Goal: Task Accomplishment & Management: Manage account settings

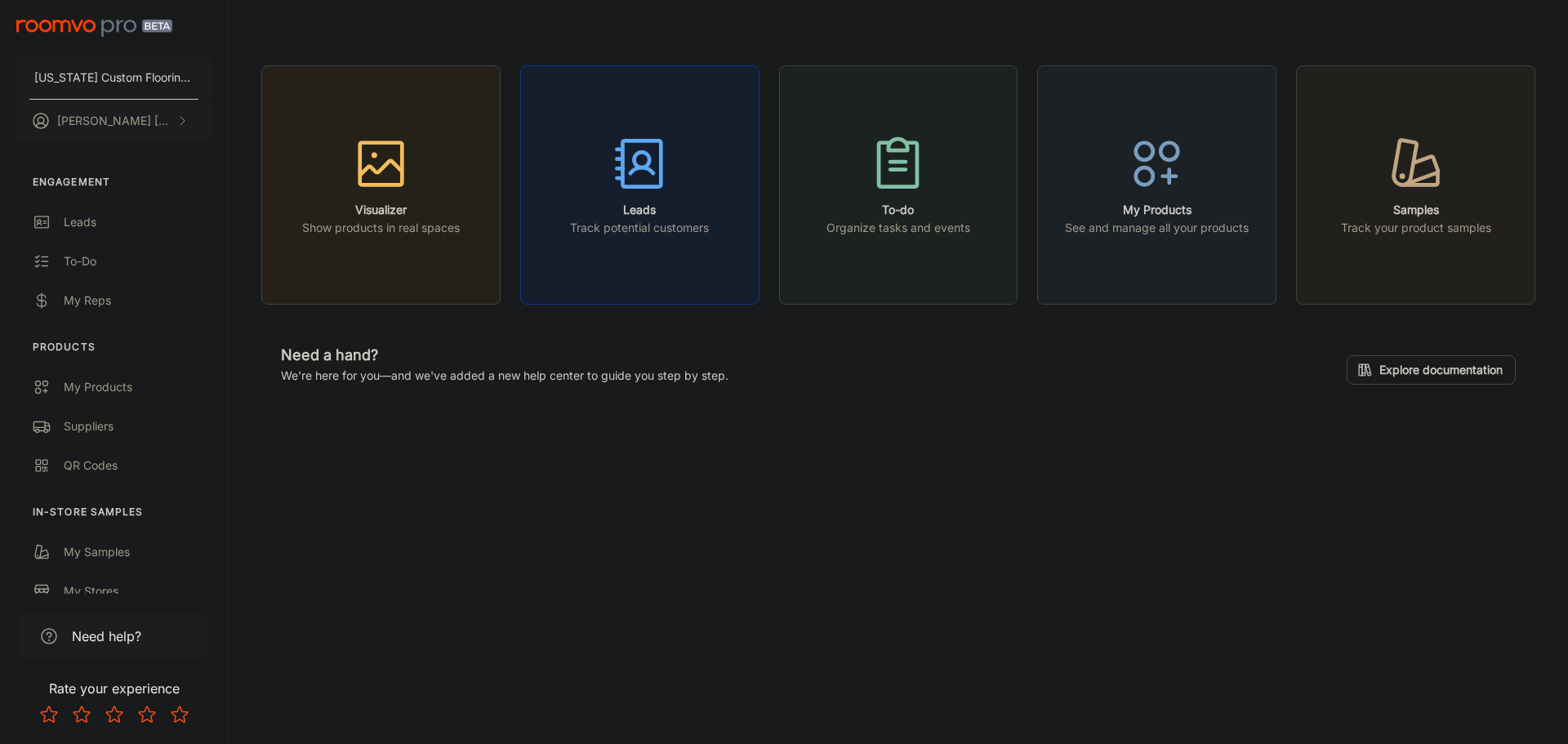
click at [661, 155] on rect "button" at bounding box center [641, 163] width 38 height 46
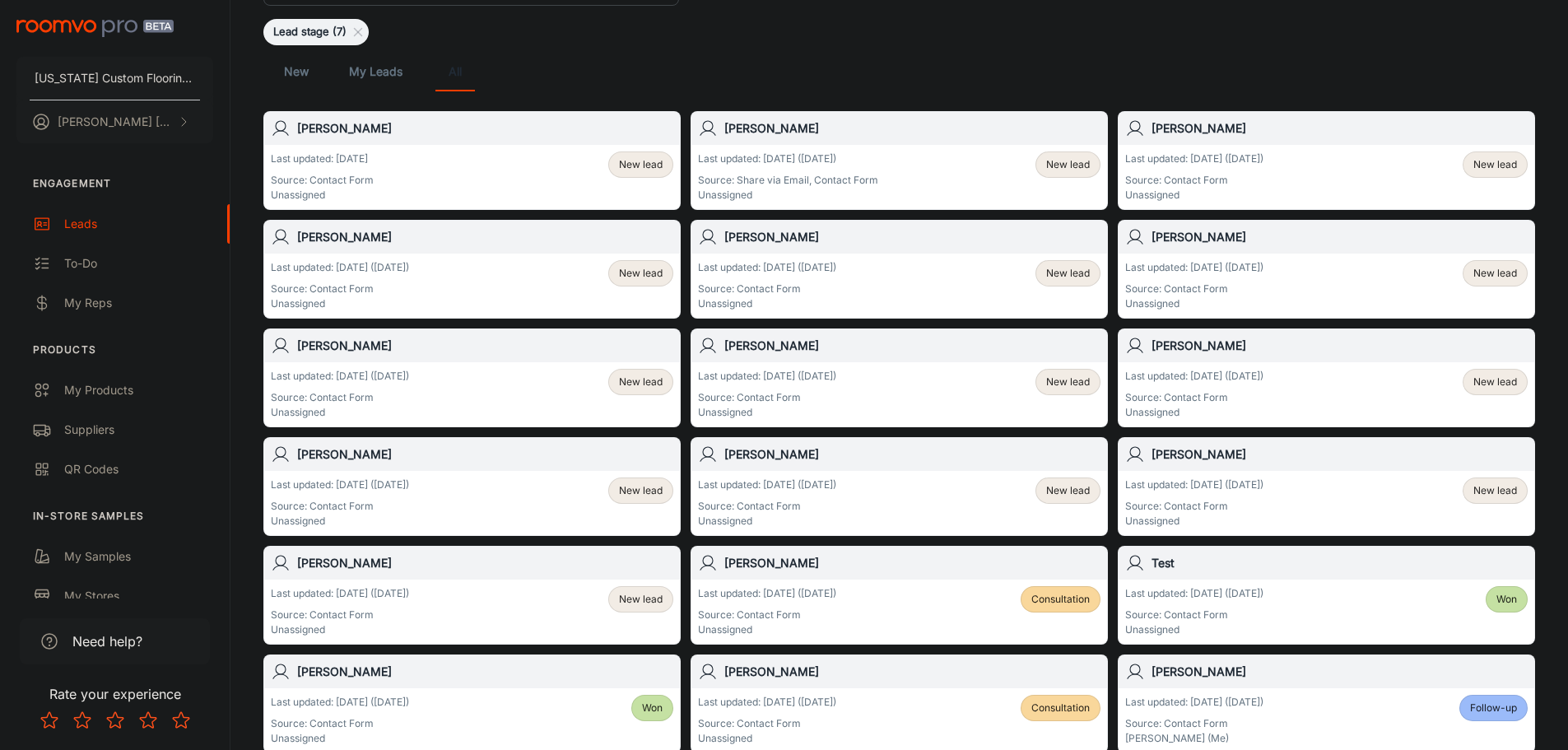
scroll to position [165, 0]
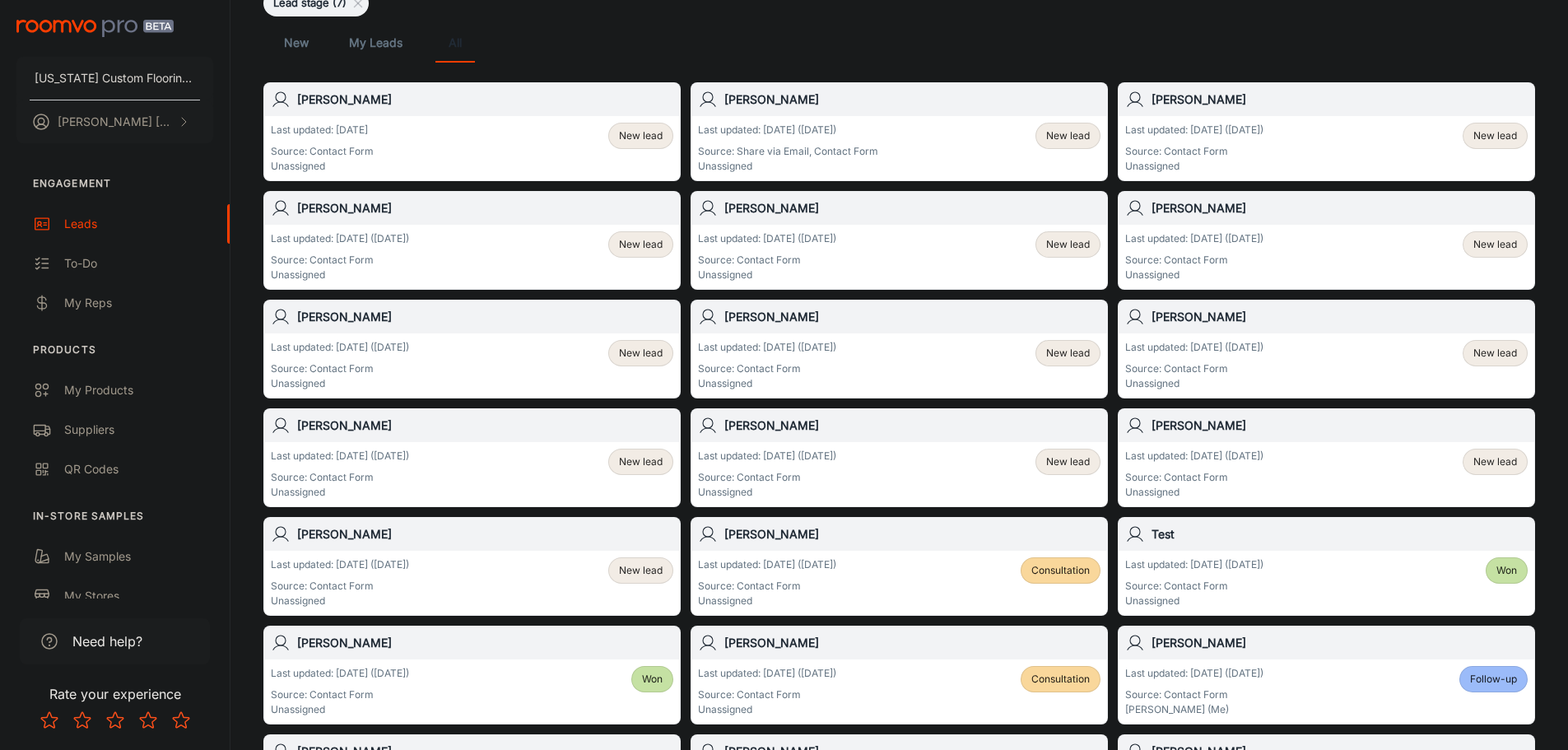
click at [357, 530] on h6 "[PERSON_NAME]" at bounding box center [485, 535] width 376 height 18
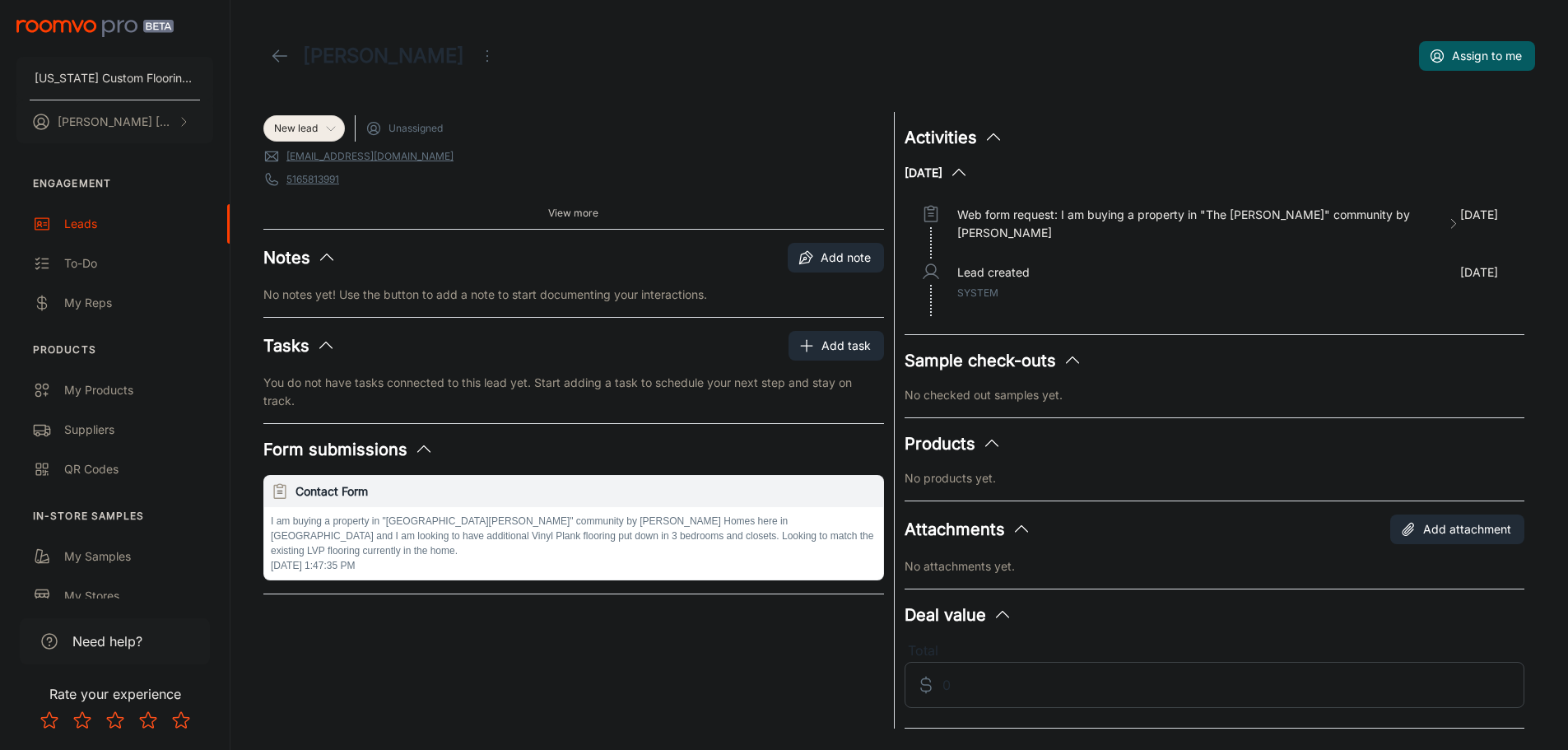
click at [330, 129] on icon at bounding box center [331, 128] width 14 height 14
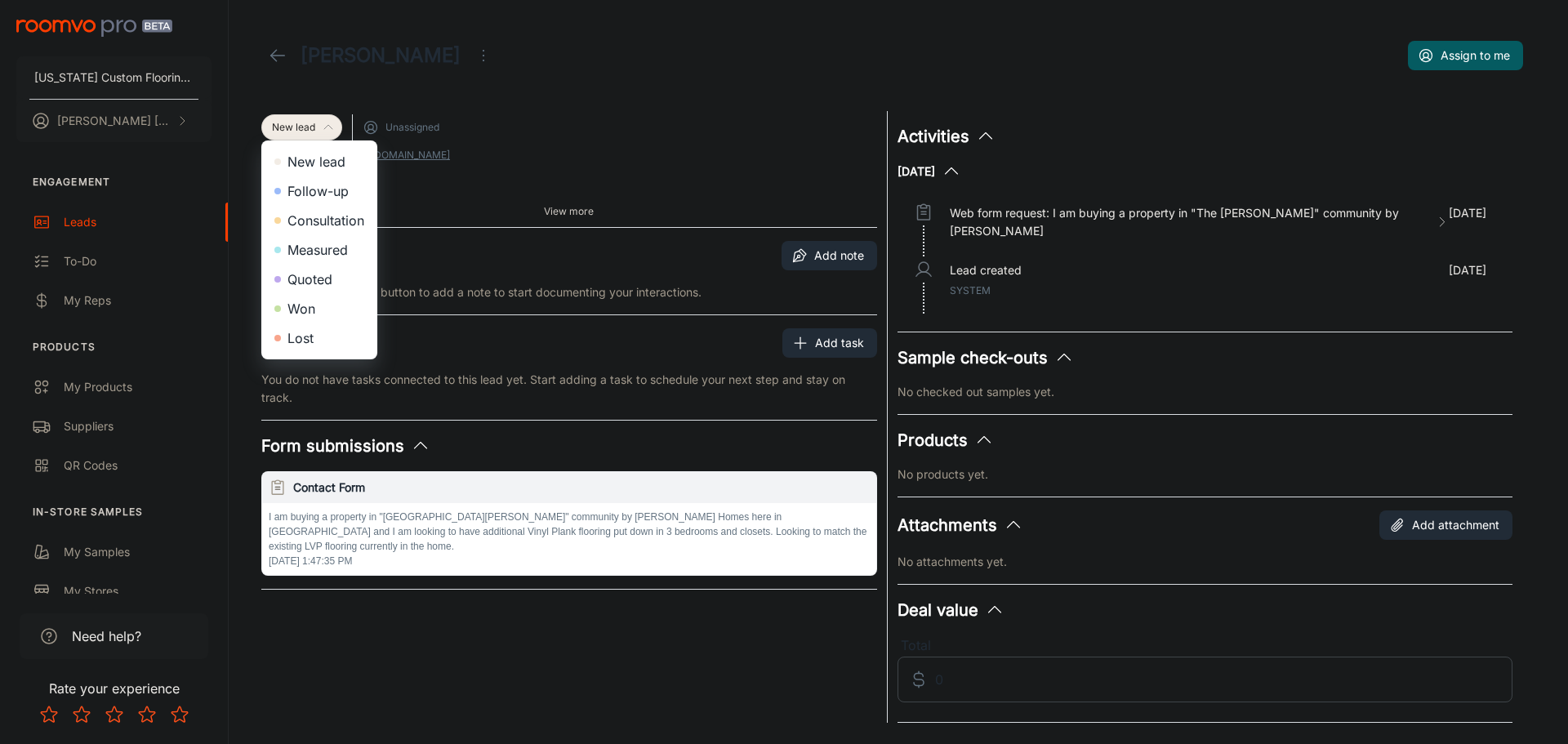
click at [308, 312] on li "Won" at bounding box center [319, 309] width 116 height 30
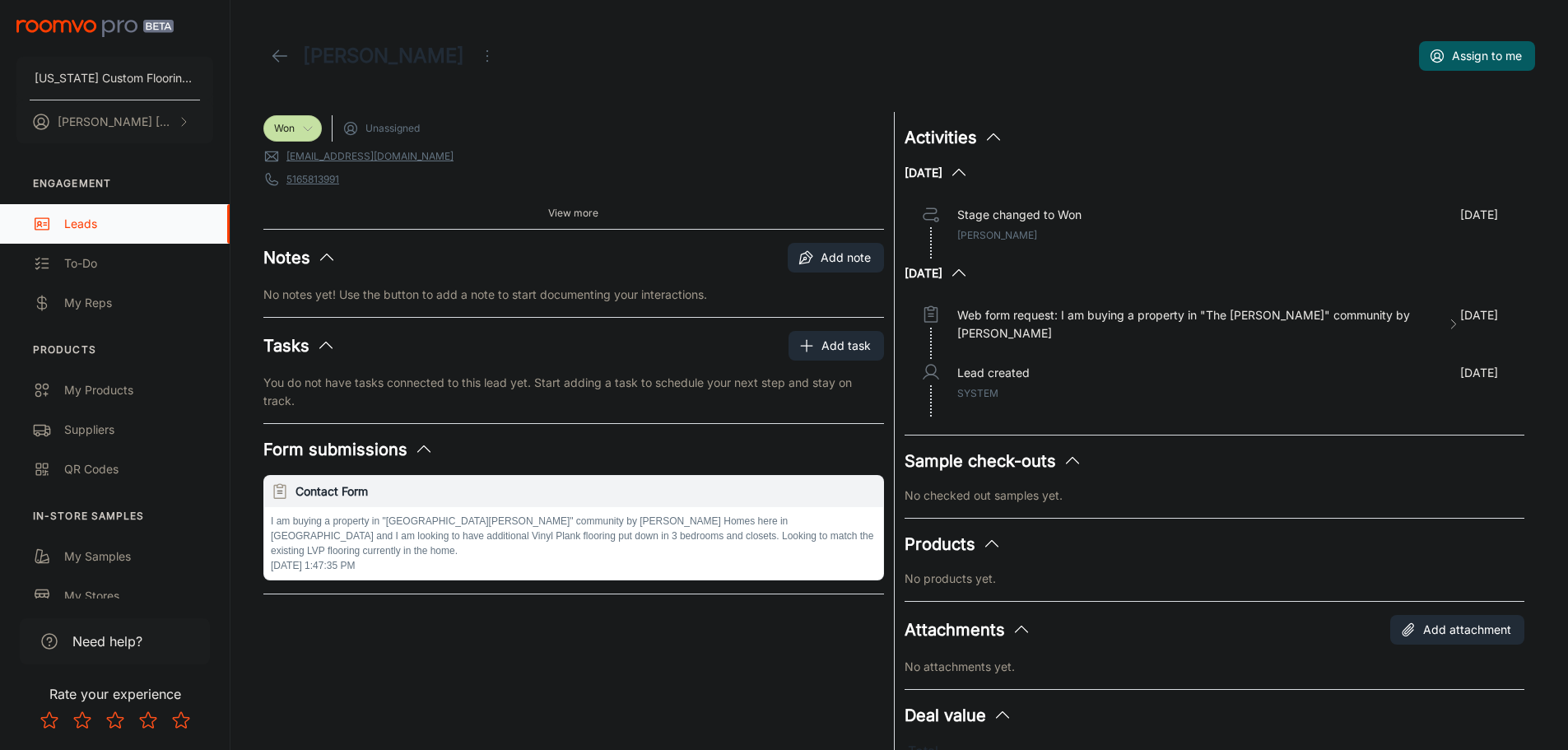
click at [105, 223] on div "Leads" at bounding box center [138, 224] width 149 height 18
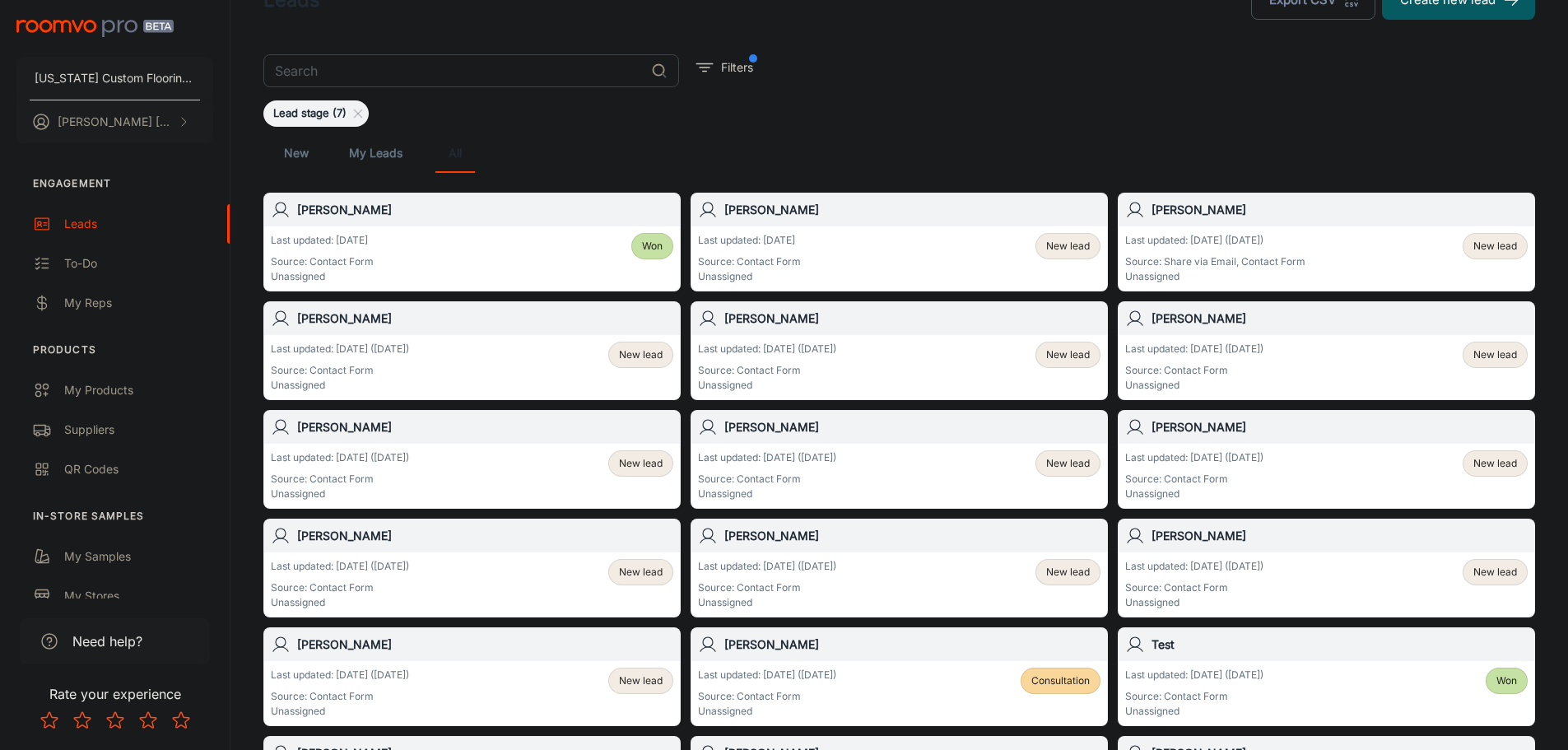
scroll to position [82, 0]
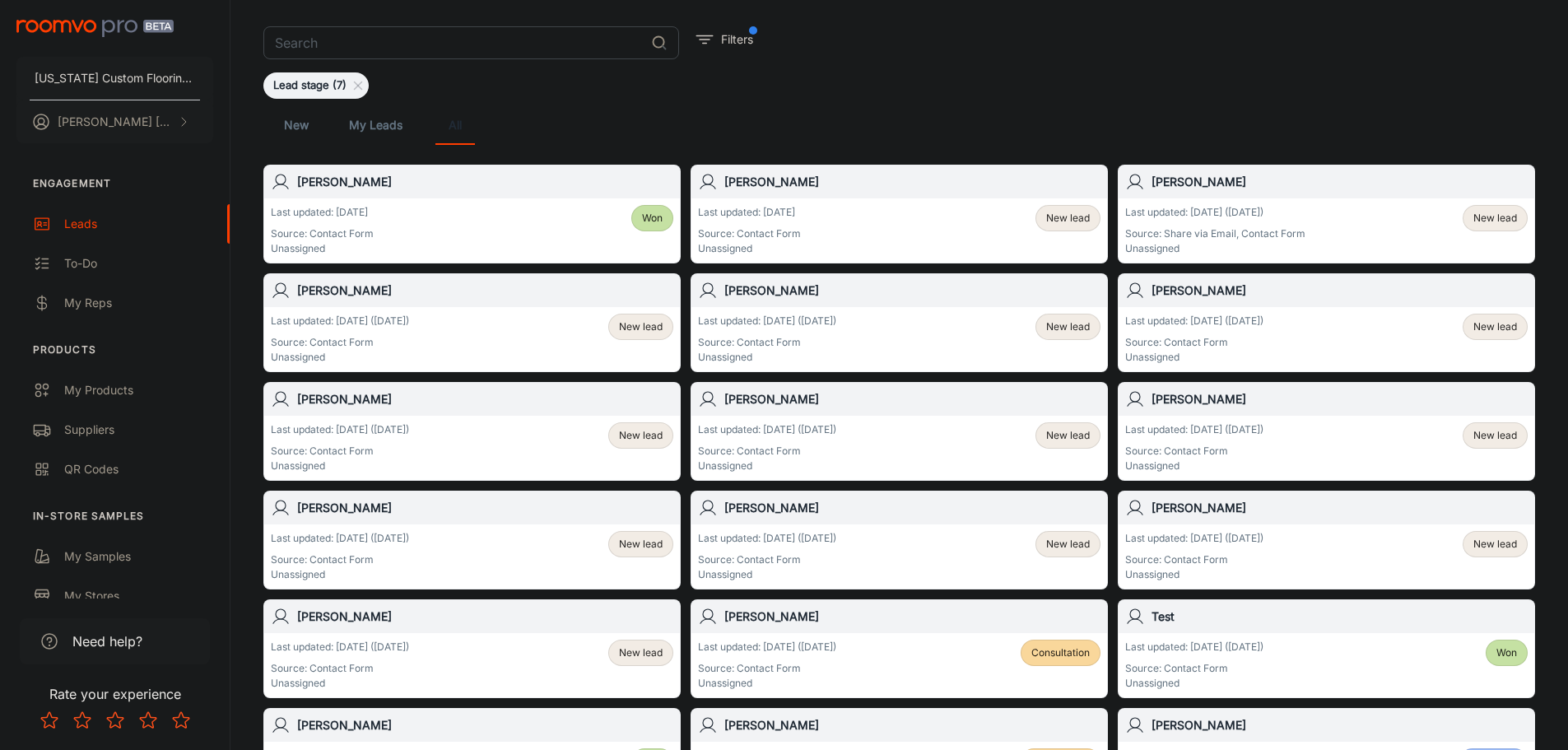
click at [344, 617] on h6 "[PERSON_NAME]" at bounding box center [485, 617] width 376 height 18
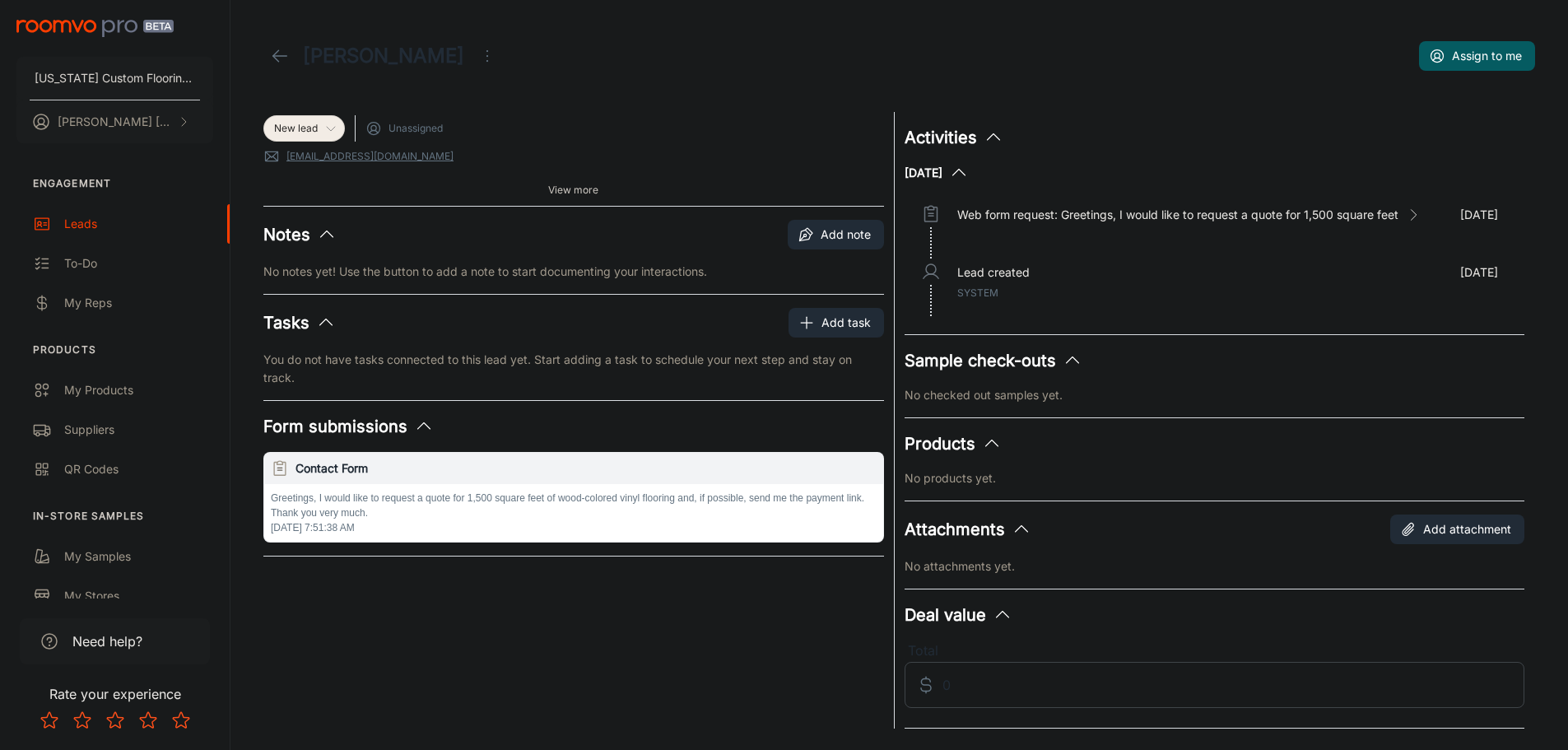
click at [326, 131] on icon at bounding box center [331, 128] width 14 height 14
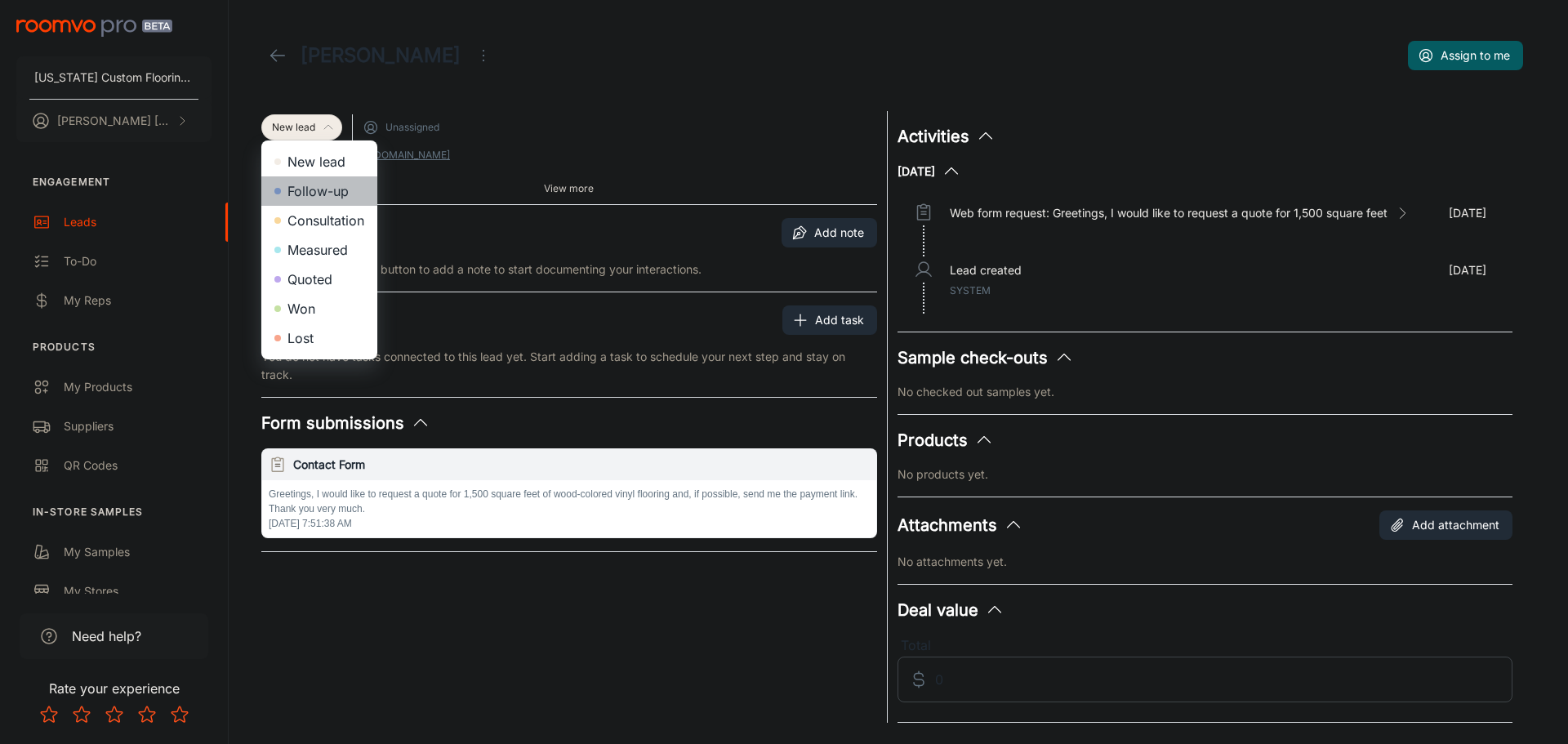
click at [308, 184] on li "Follow-up" at bounding box center [319, 190] width 116 height 30
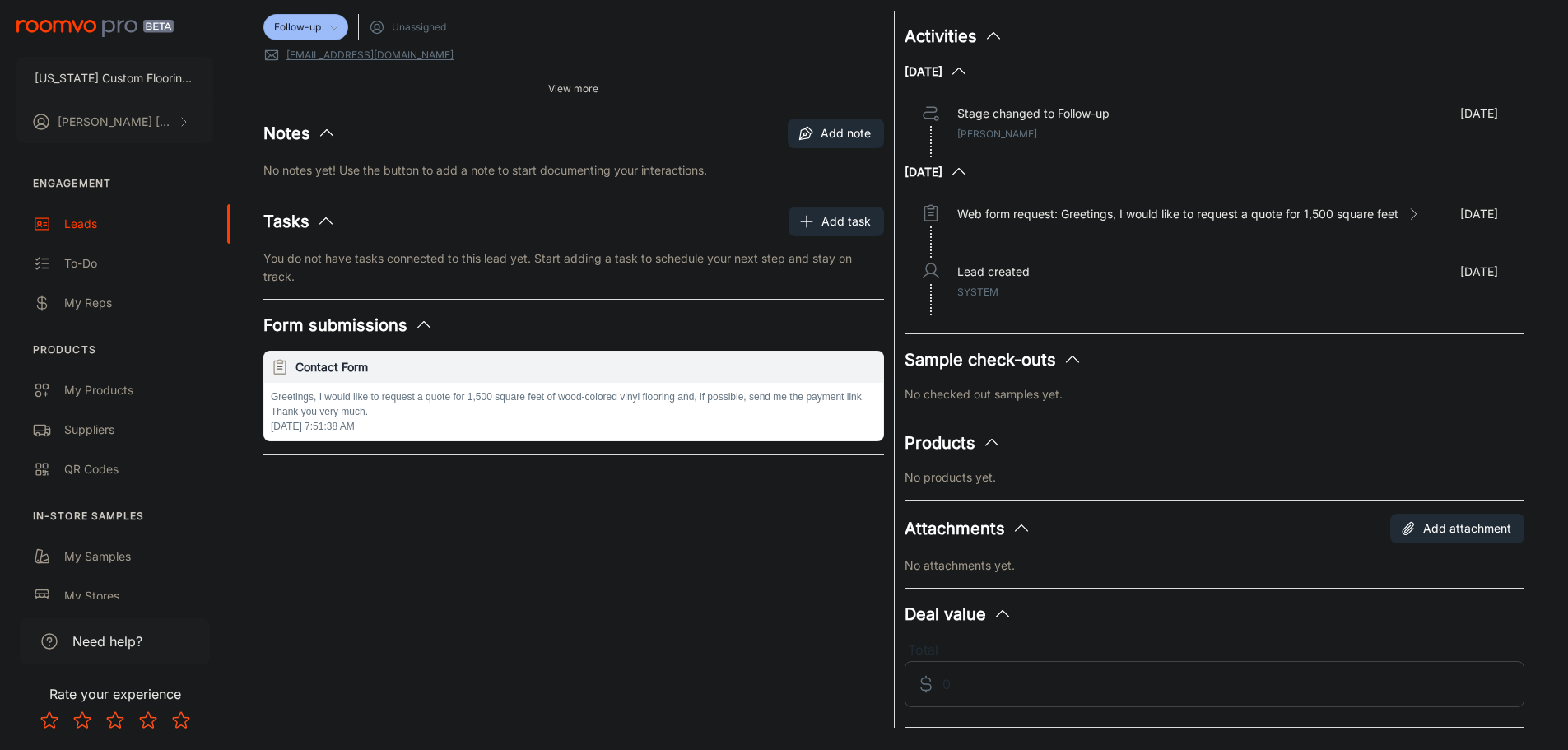
scroll to position [62, 0]
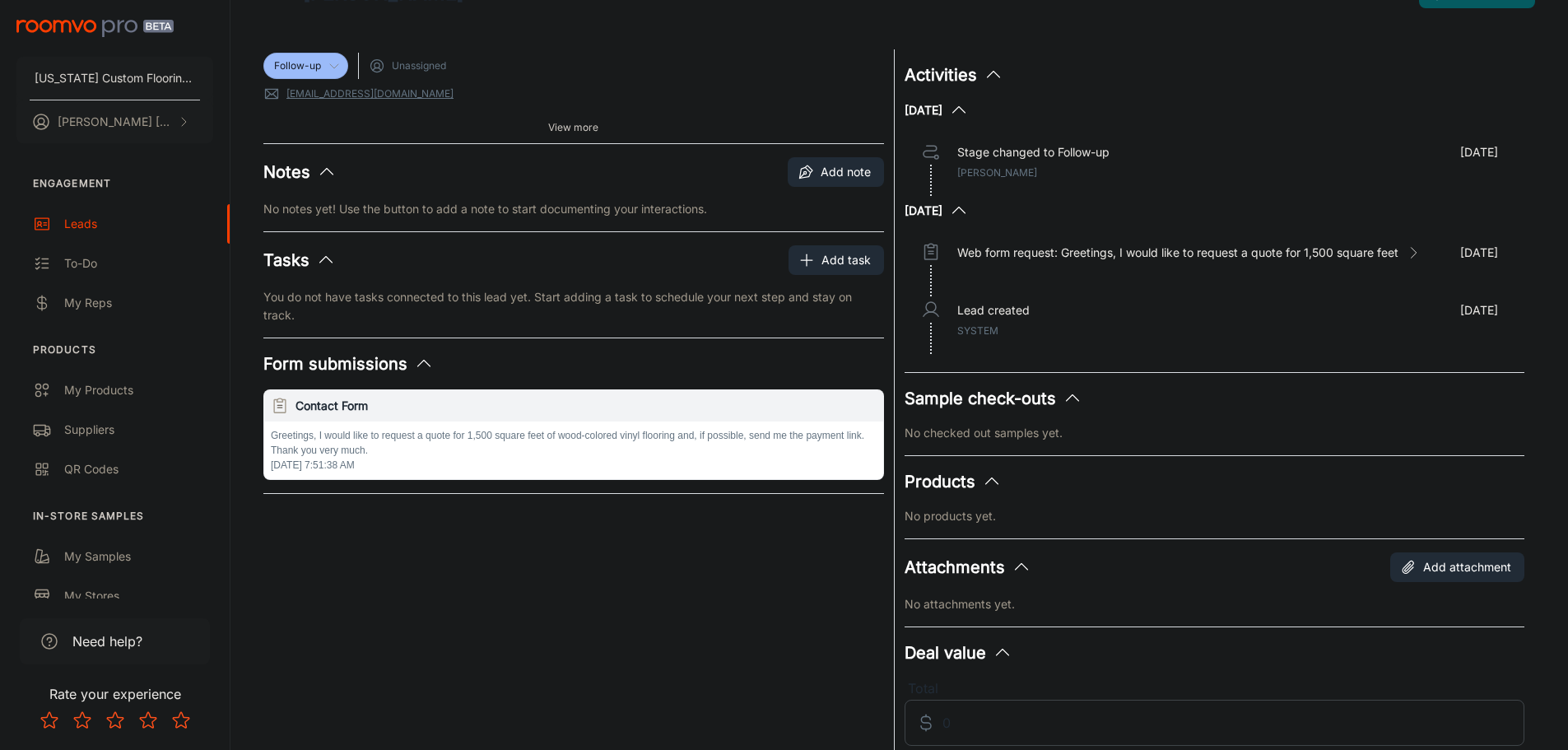
click at [1022, 434] on p "No checked out samples yet." at bounding box center [1215, 433] width 621 height 18
click at [1070, 397] on polyline "button" at bounding box center [1072, 398] width 13 height 6
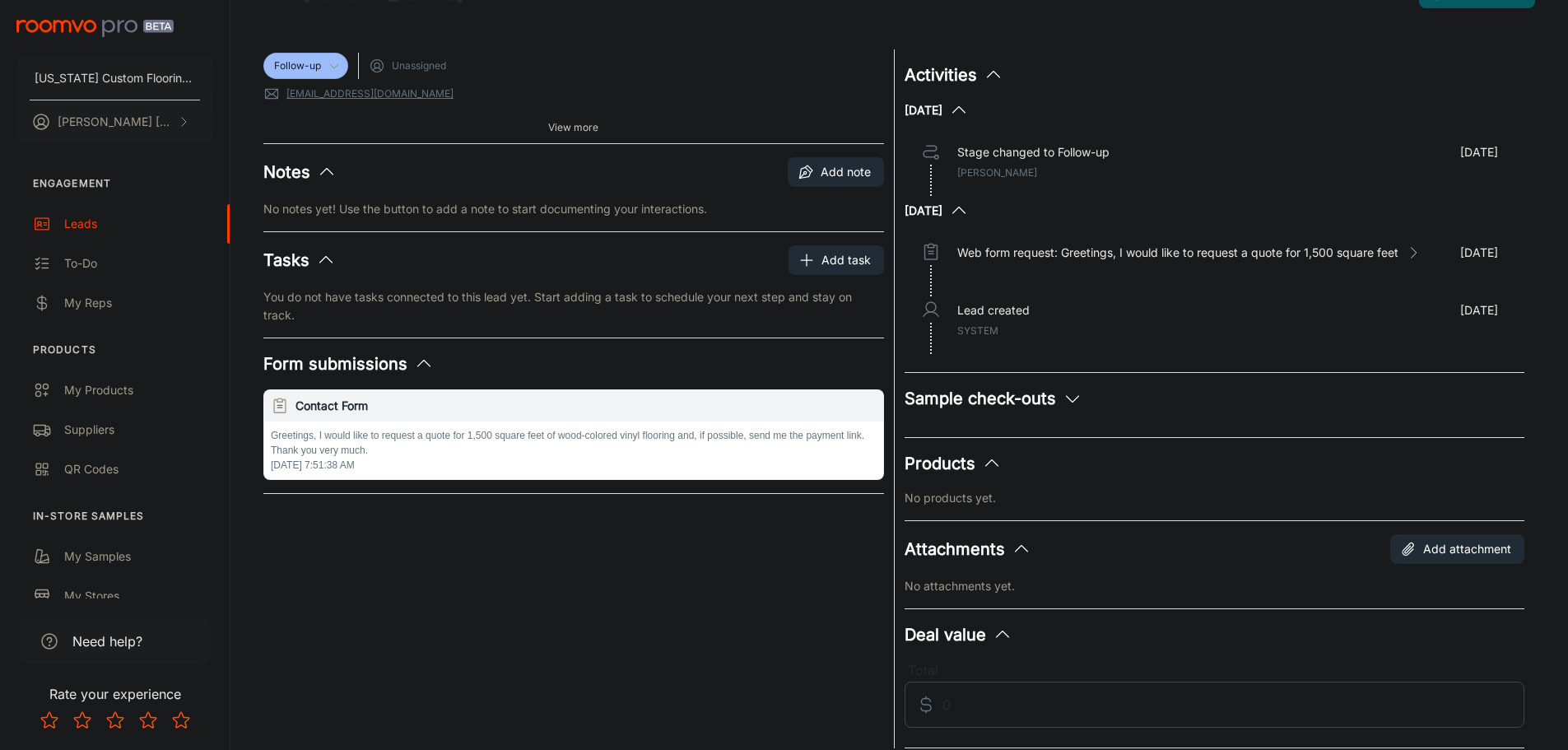
click at [985, 469] on icon "button" at bounding box center [992, 463] width 20 height 20
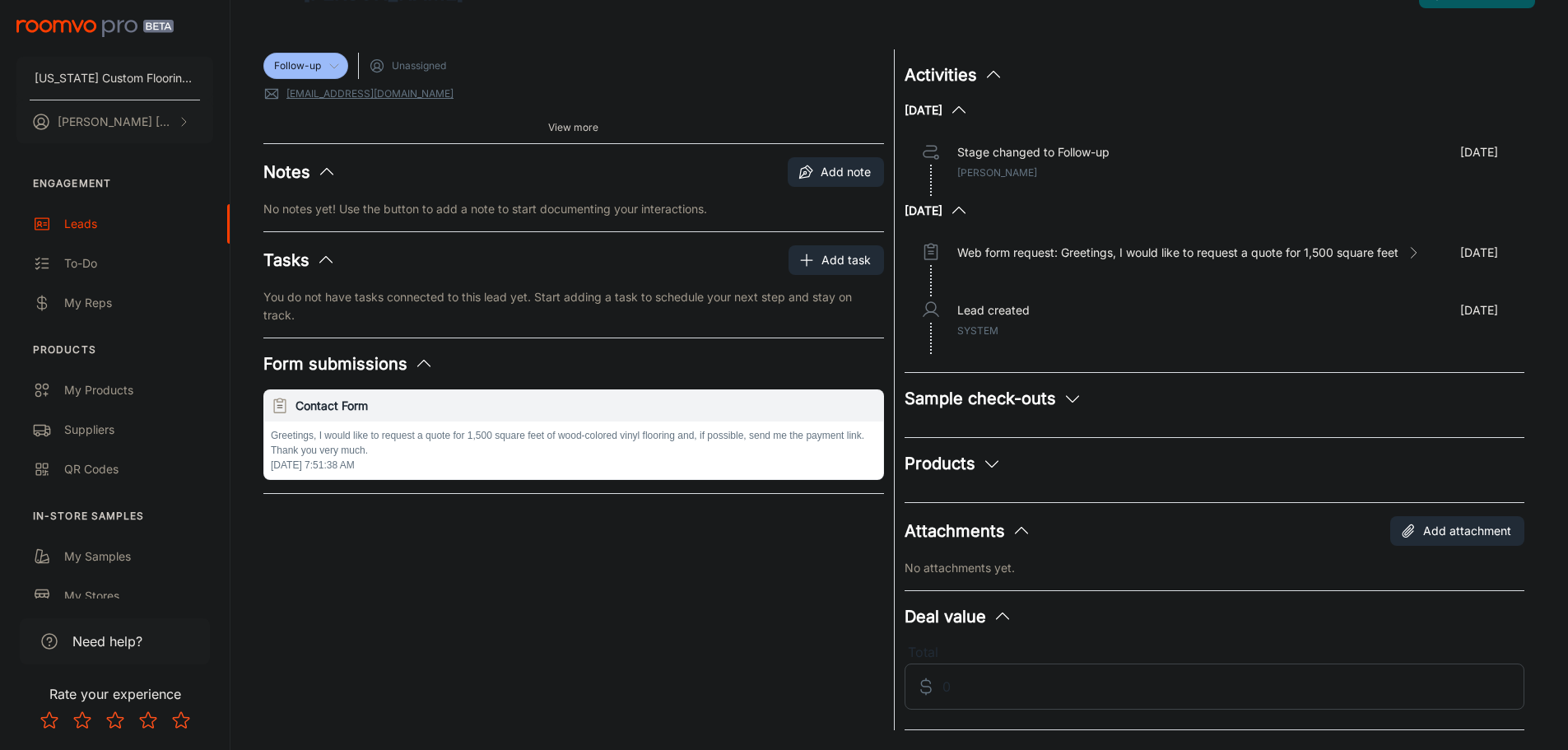
click at [1061, 473] on div "Products" at bounding box center [1215, 463] width 621 height 24
click at [994, 459] on icon "button" at bounding box center [992, 463] width 20 height 20
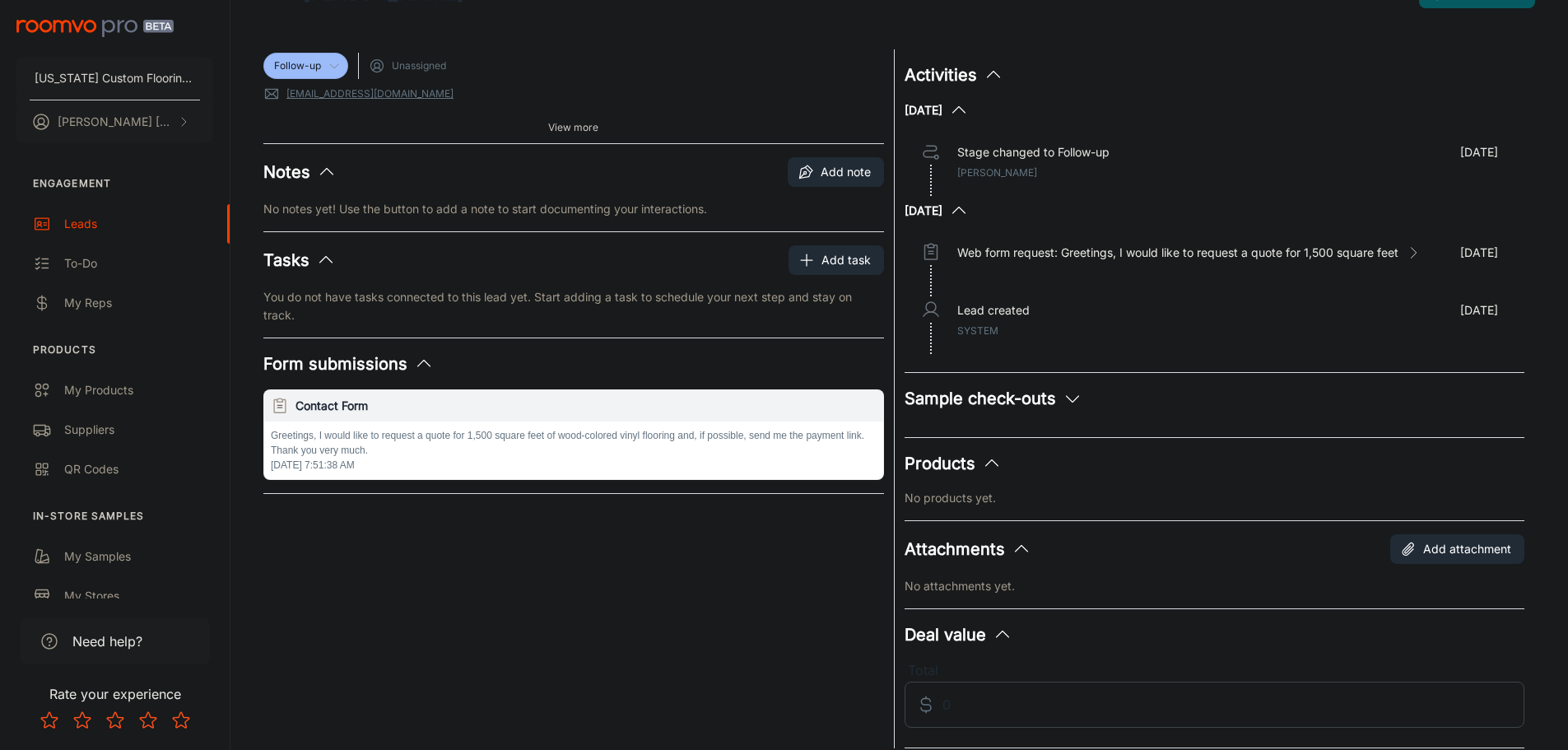
click at [964, 499] on p "No products yet." at bounding box center [1215, 498] width 621 height 18
click at [1023, 497] on p "No products yet." at bounding box center [1215, 498] width 621 height 18
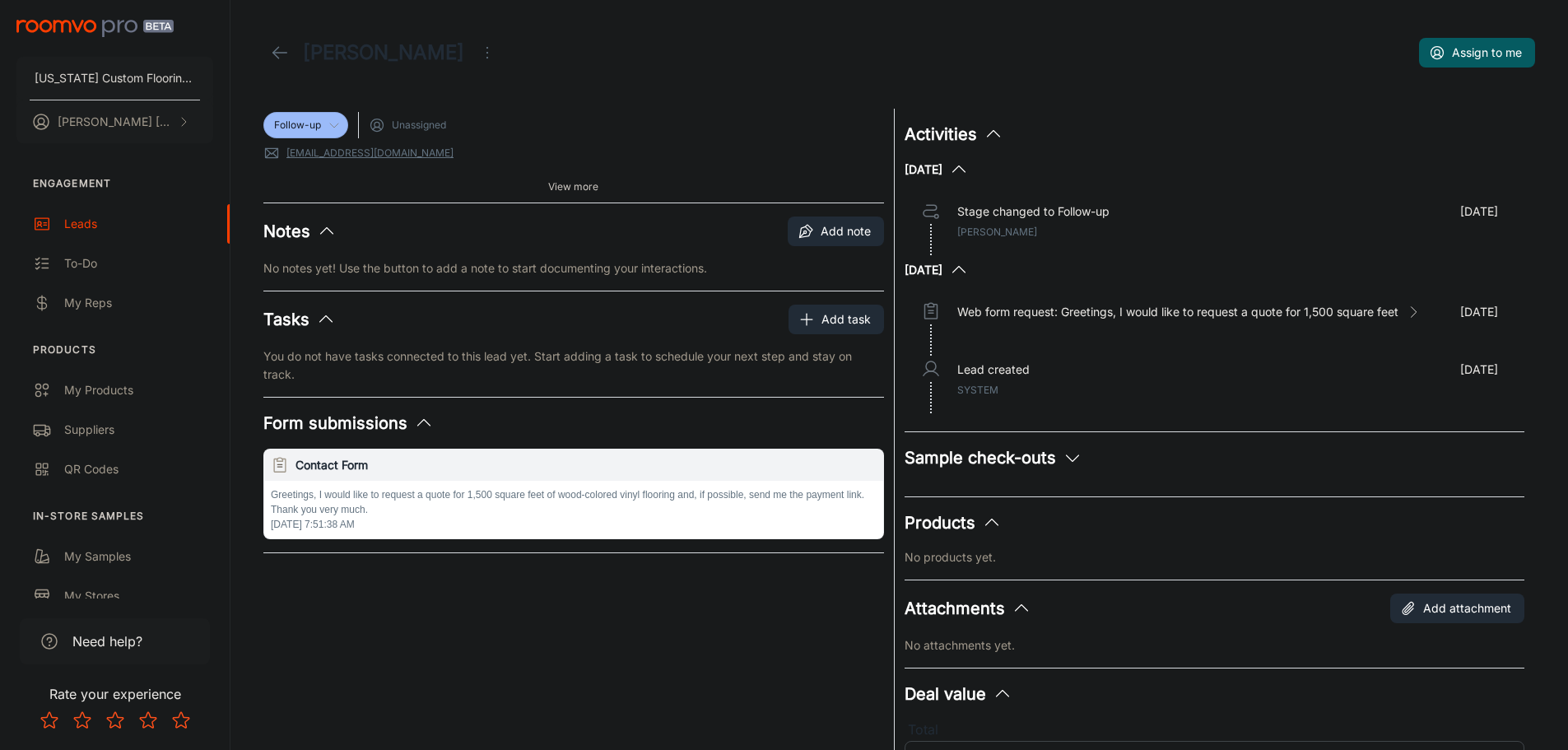
scroll to position [0, 0]
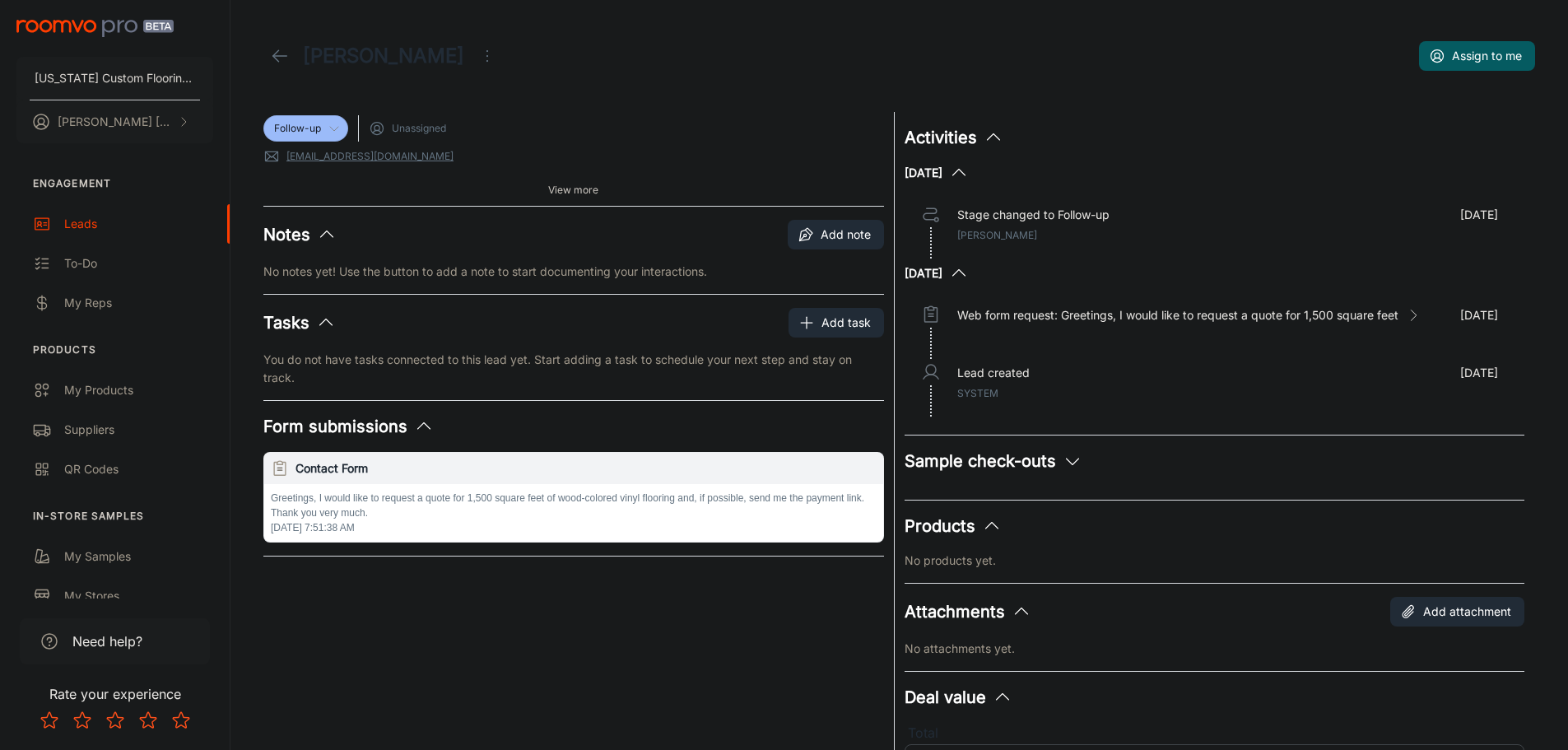
click at [333, 129] on polyline at bounding box center [333, 129] width 8 height 5
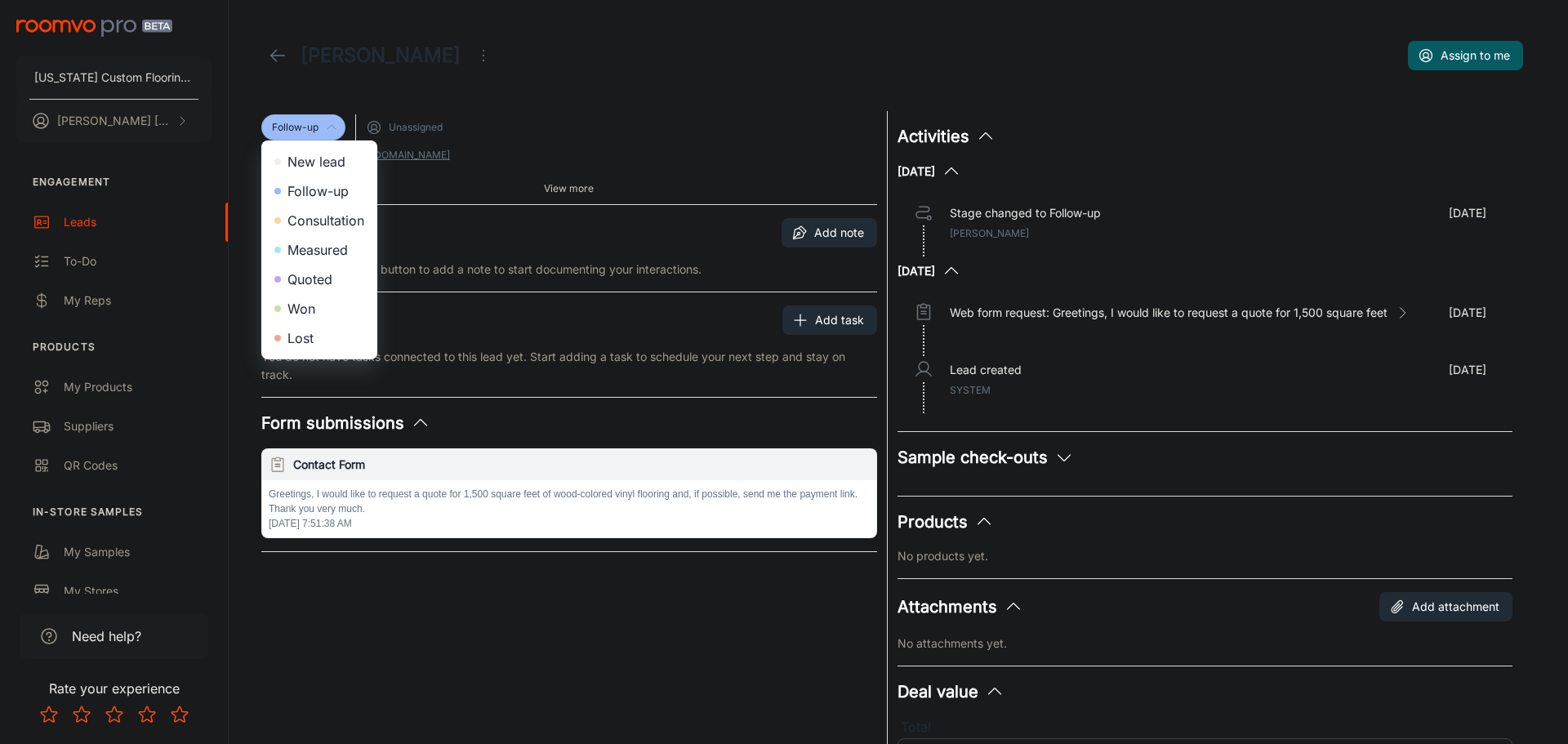
click at [461, 109] on div at bounding box center [784, 372] width 1568 height 744
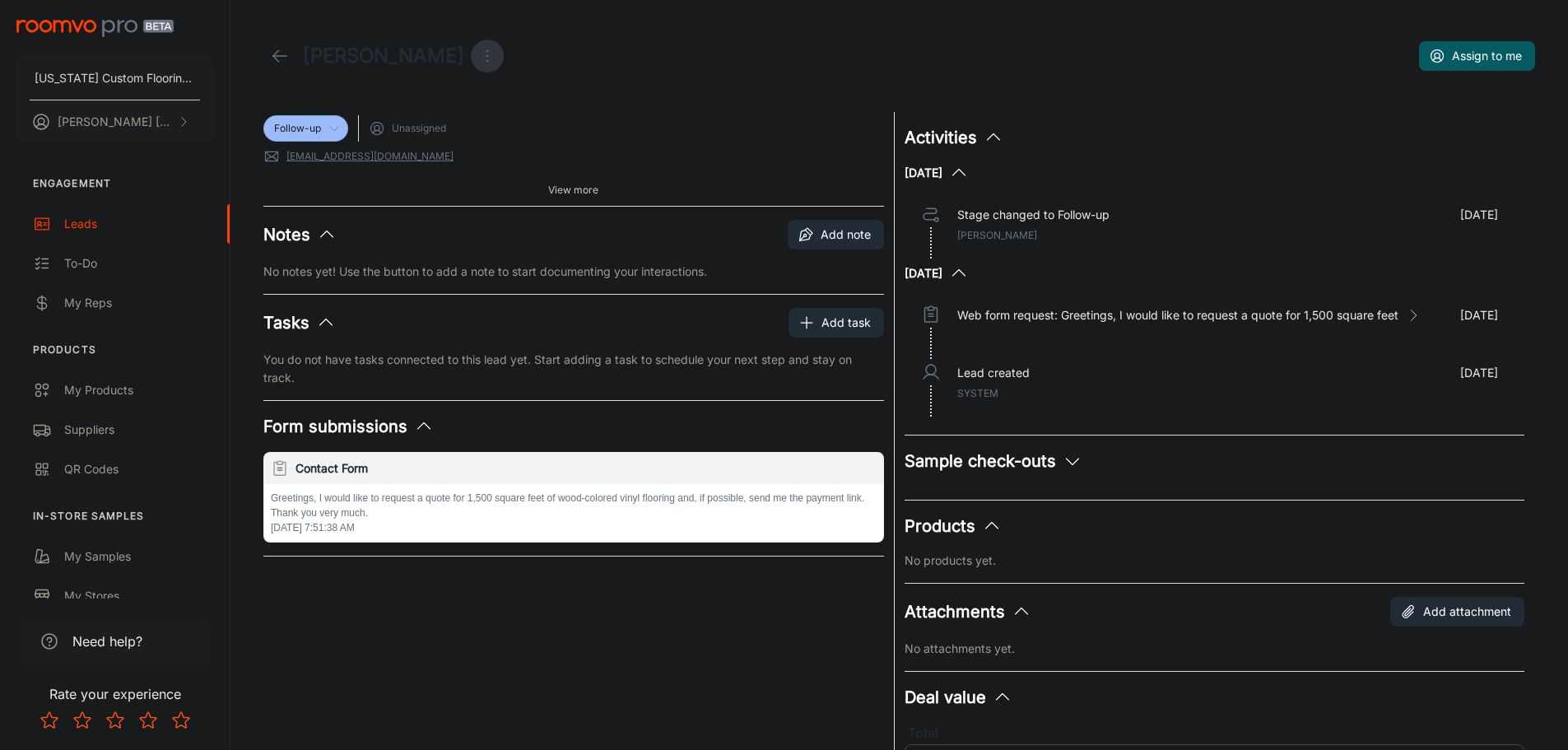
click at [478, 54] on icon "Open menu" at bounding box center [488, 56] width 20 height 20
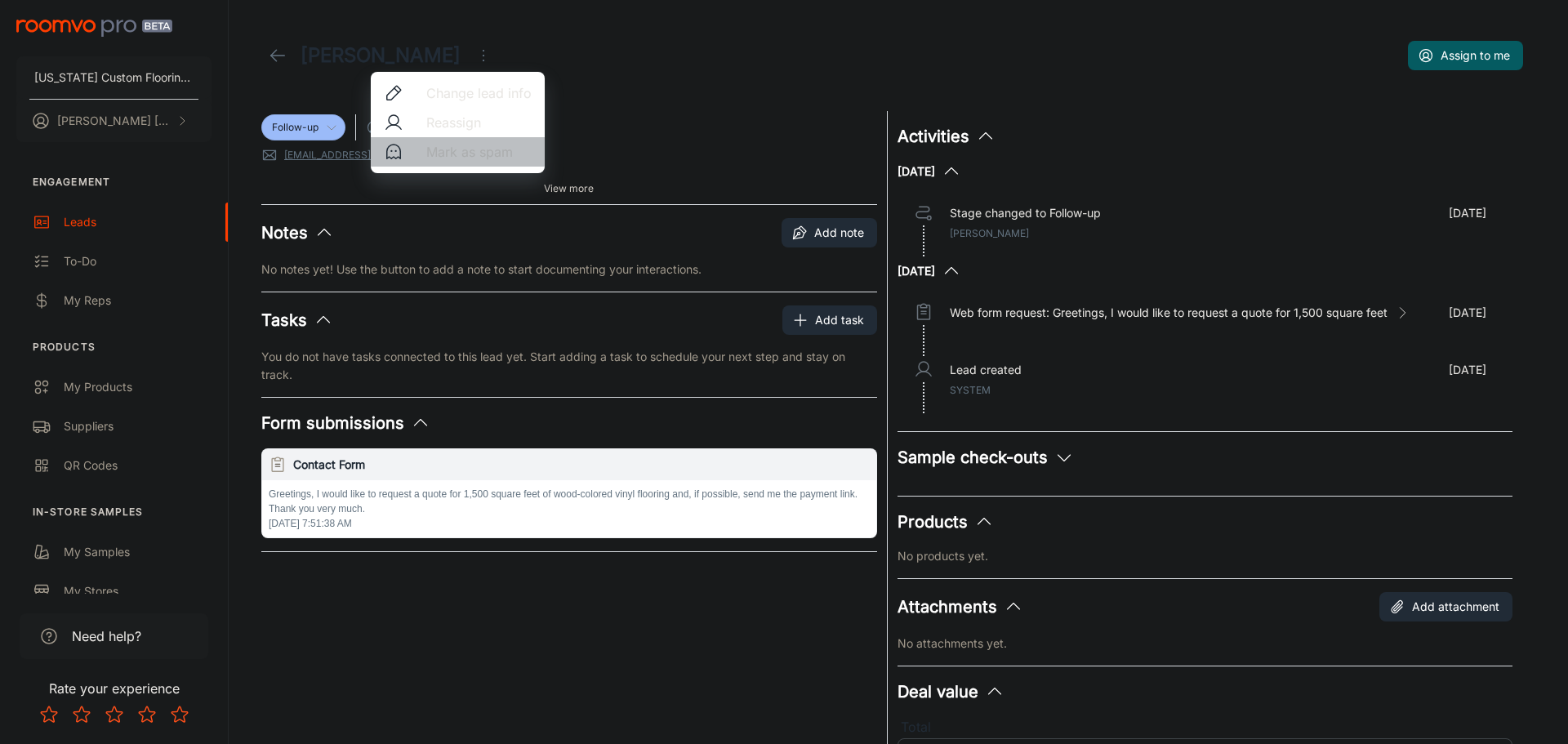
click at [470, 148] on span "Mark as spam" at bounding box center [479, 152] width 105 height 20
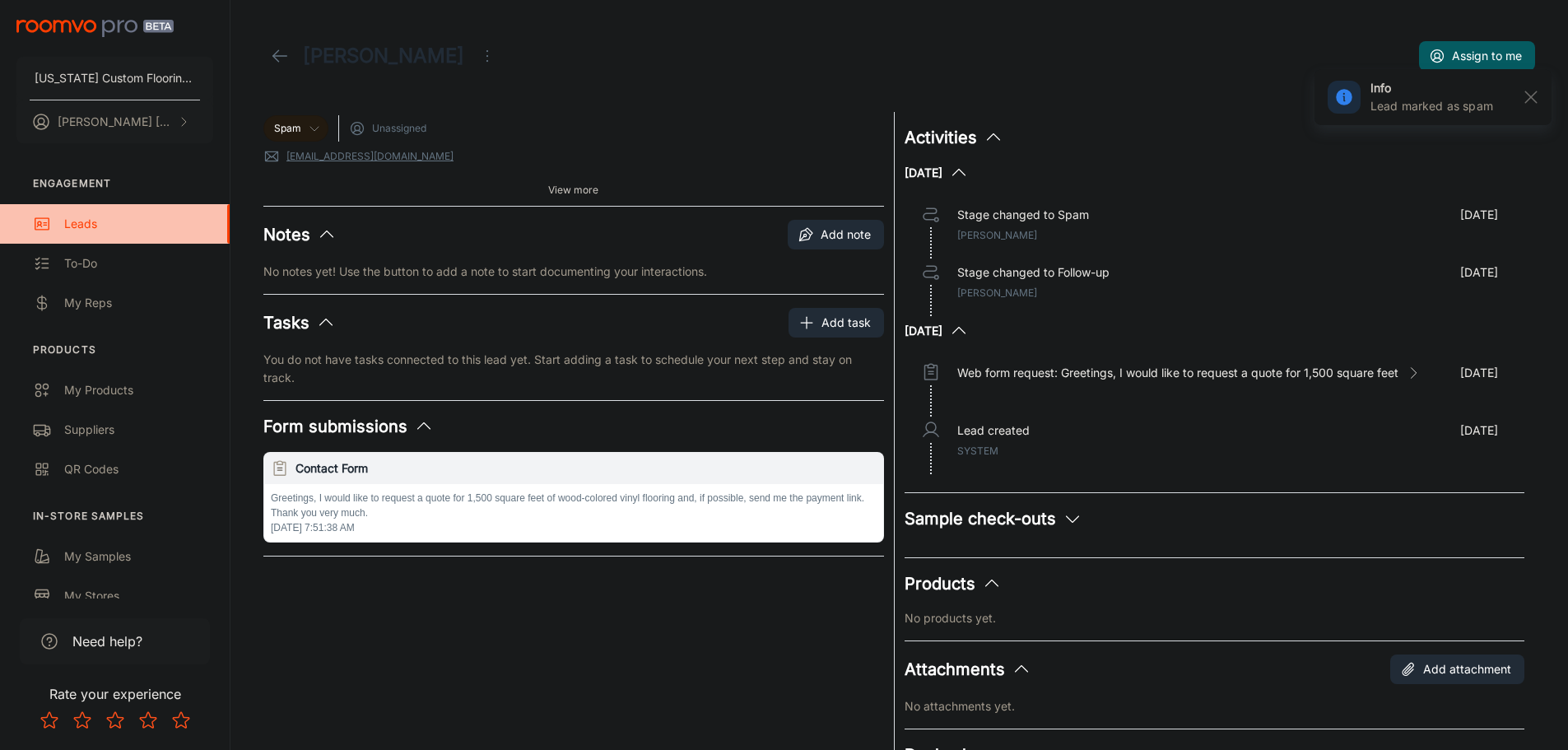
click at [105, 224] on div "Leads" at bounding box center [138, 224] width 149 height 18
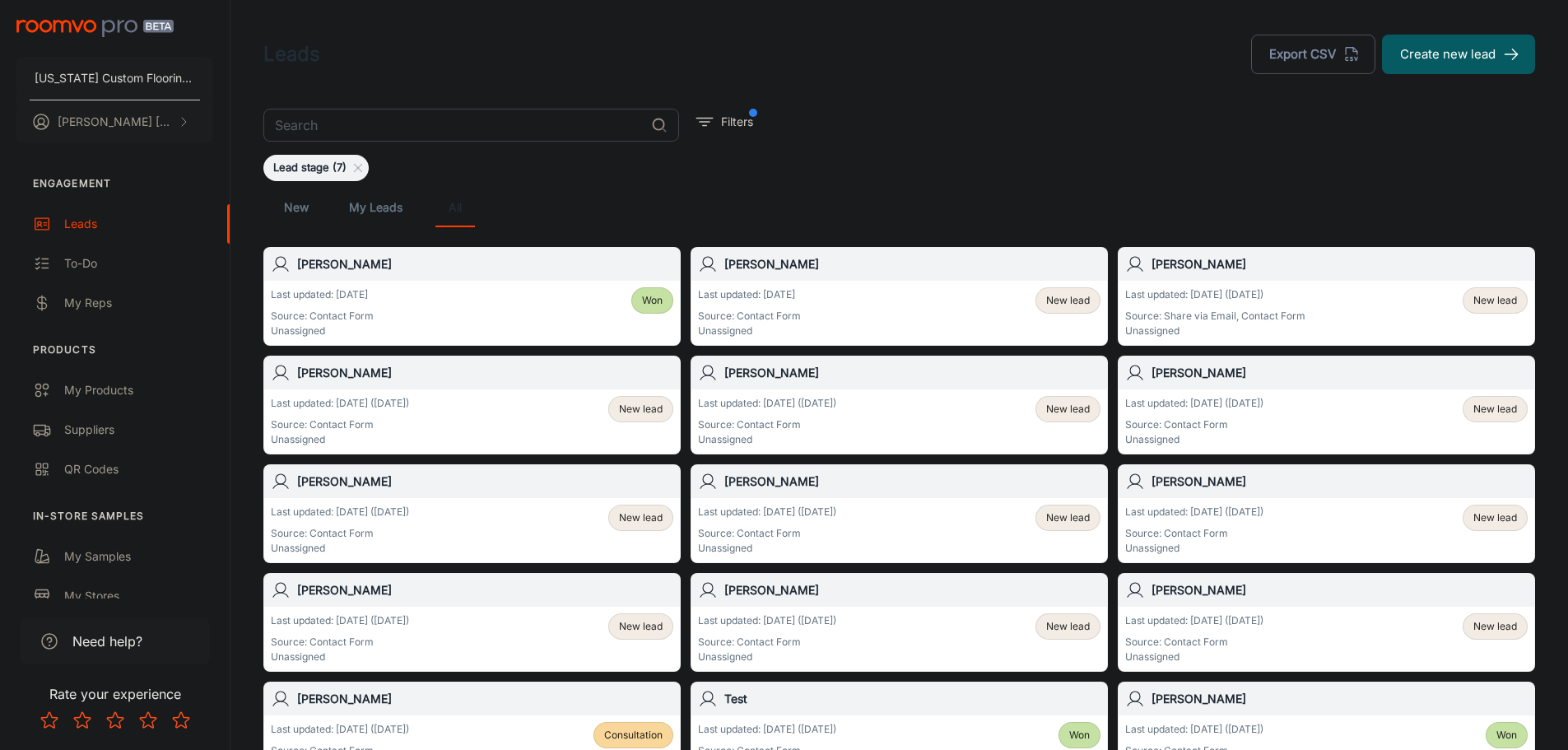
click at [781, 268] on h6 "[PERSON_NAME]" at bounding box center [912, 264] width 376 height 18
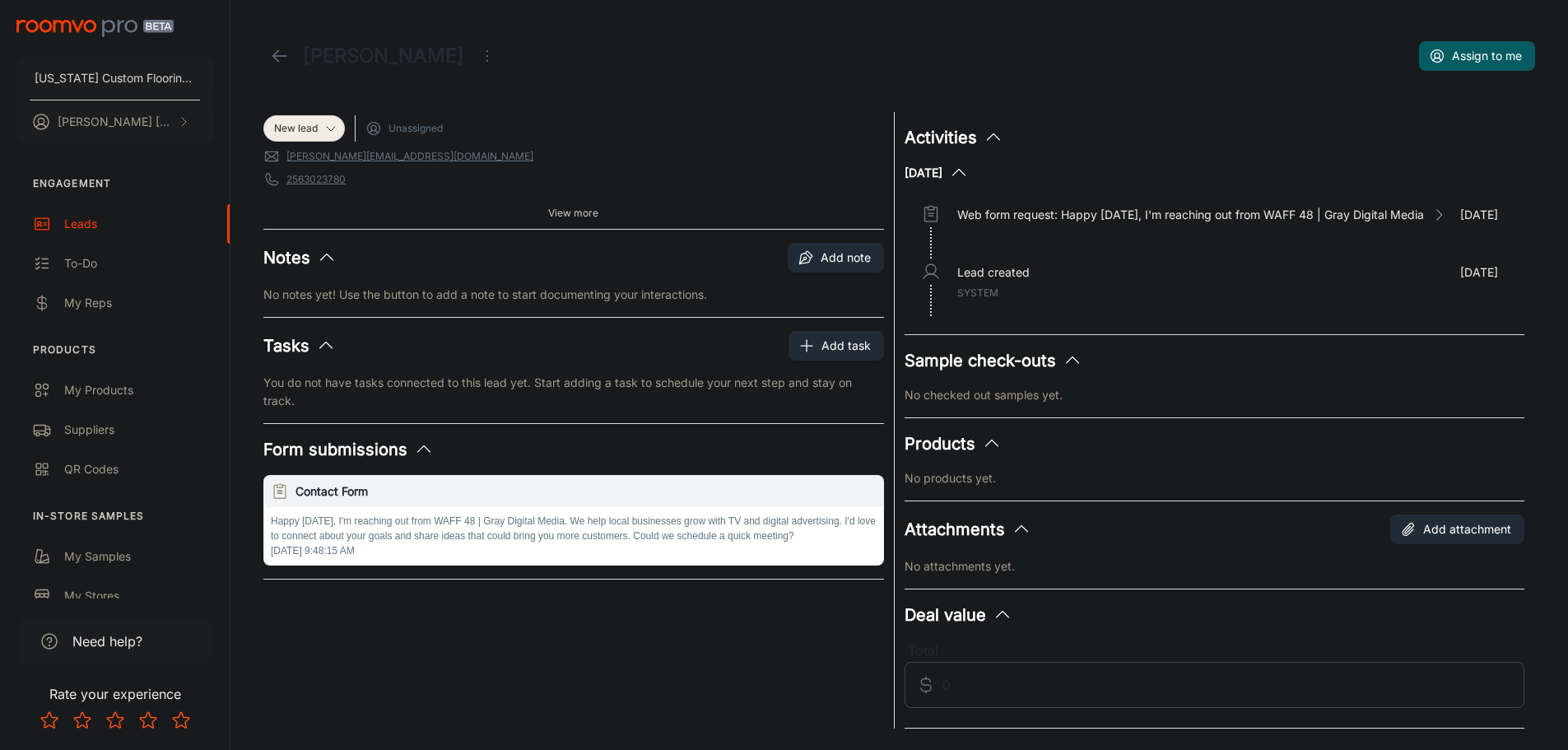
click at [554, 210] on span "View more" at bounding box center [573, 213] width 50 height 14
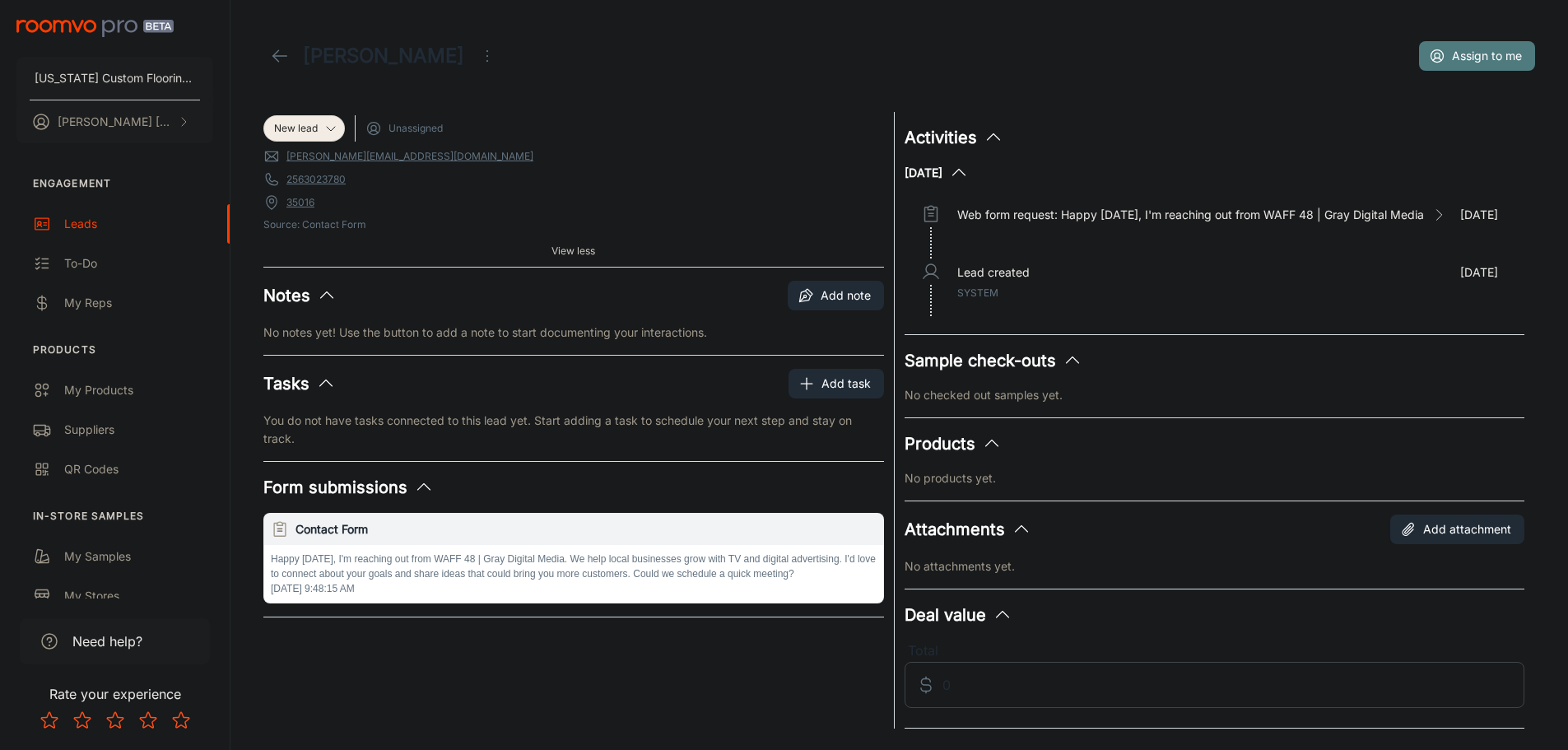
click at [1460, 53] on button "Assign to me" at bounding box center [1477, 56] width 116 height 30
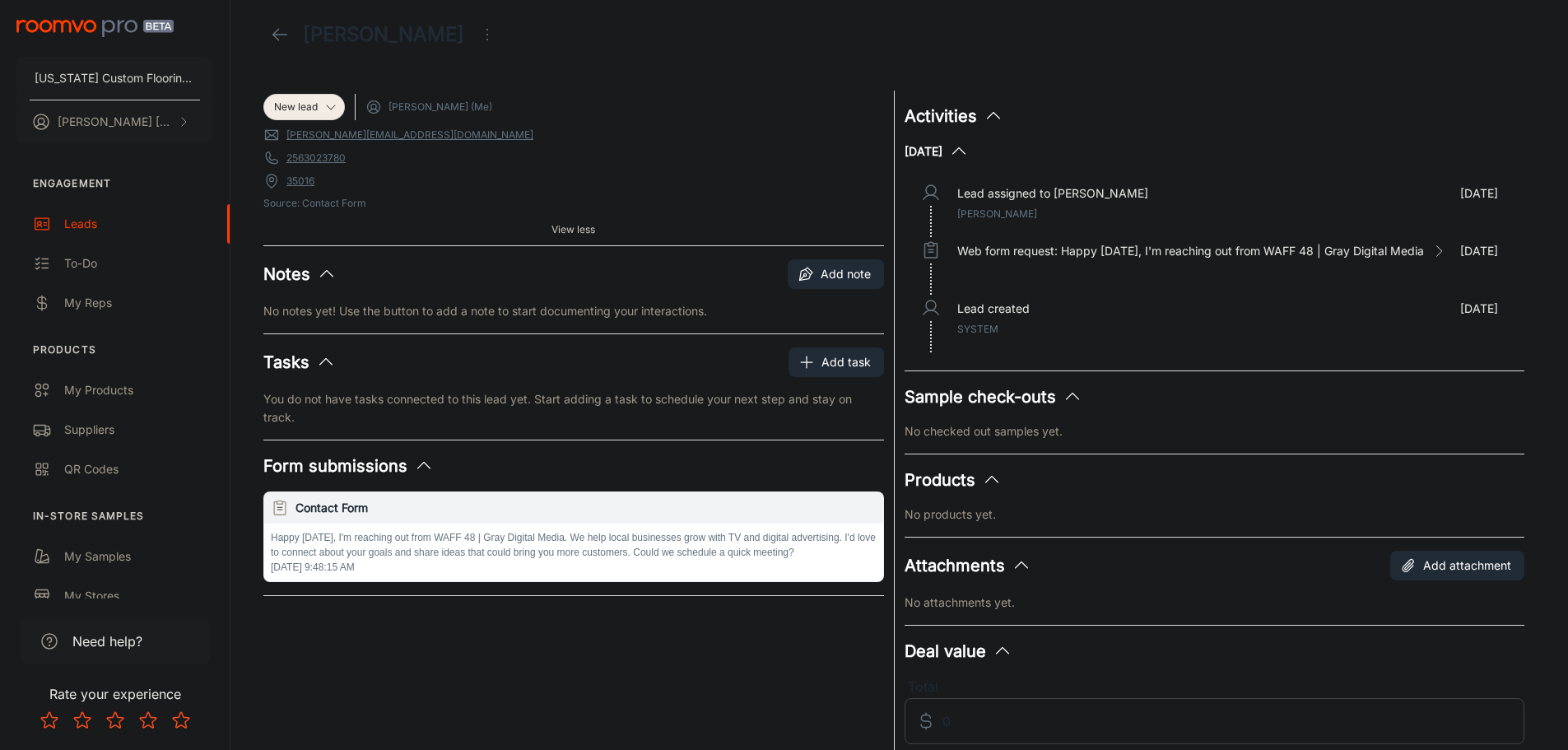
scroll to position [20, 0]
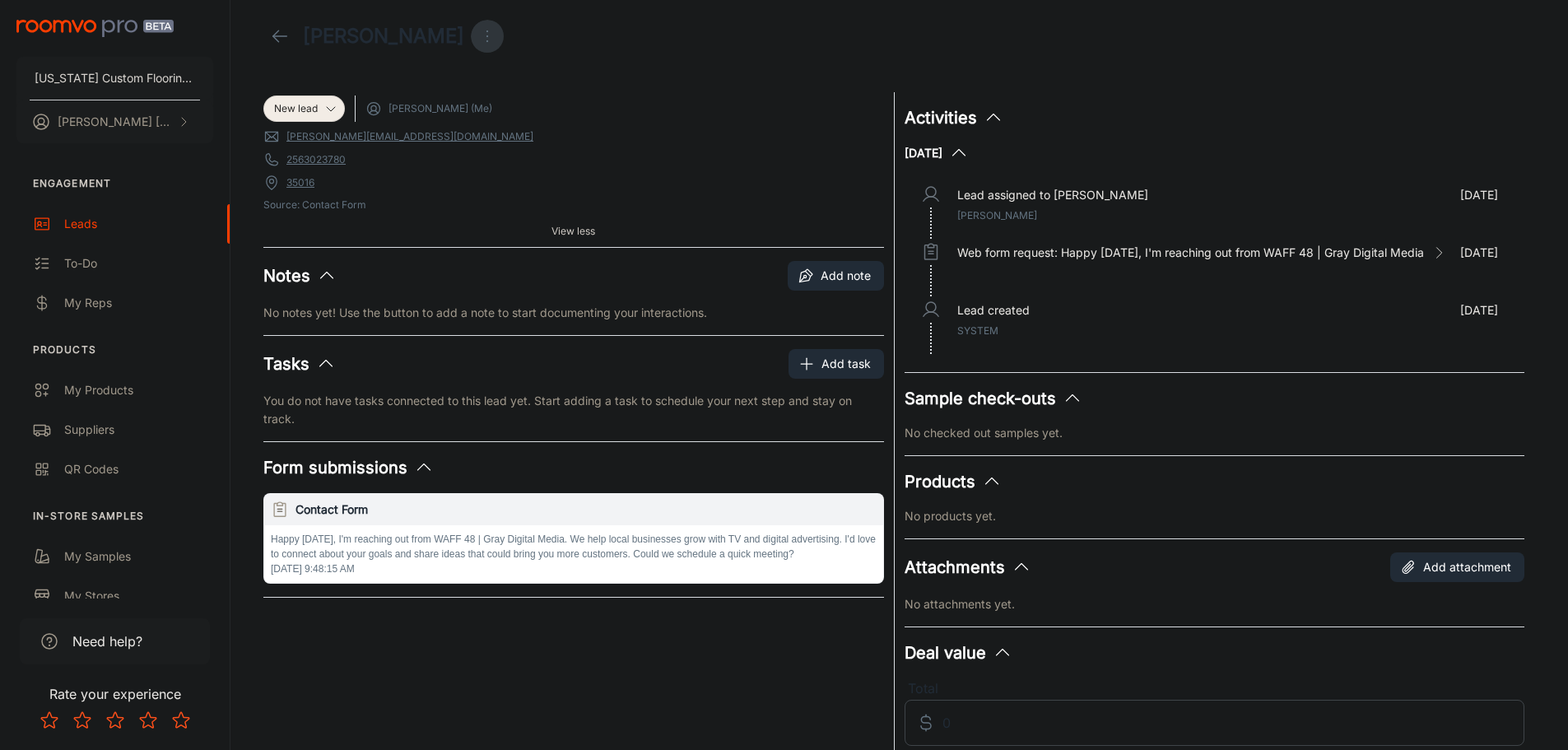
click at [478, 30] on icon "Open menu" at bounding box center [488, 36] width 20 height 20
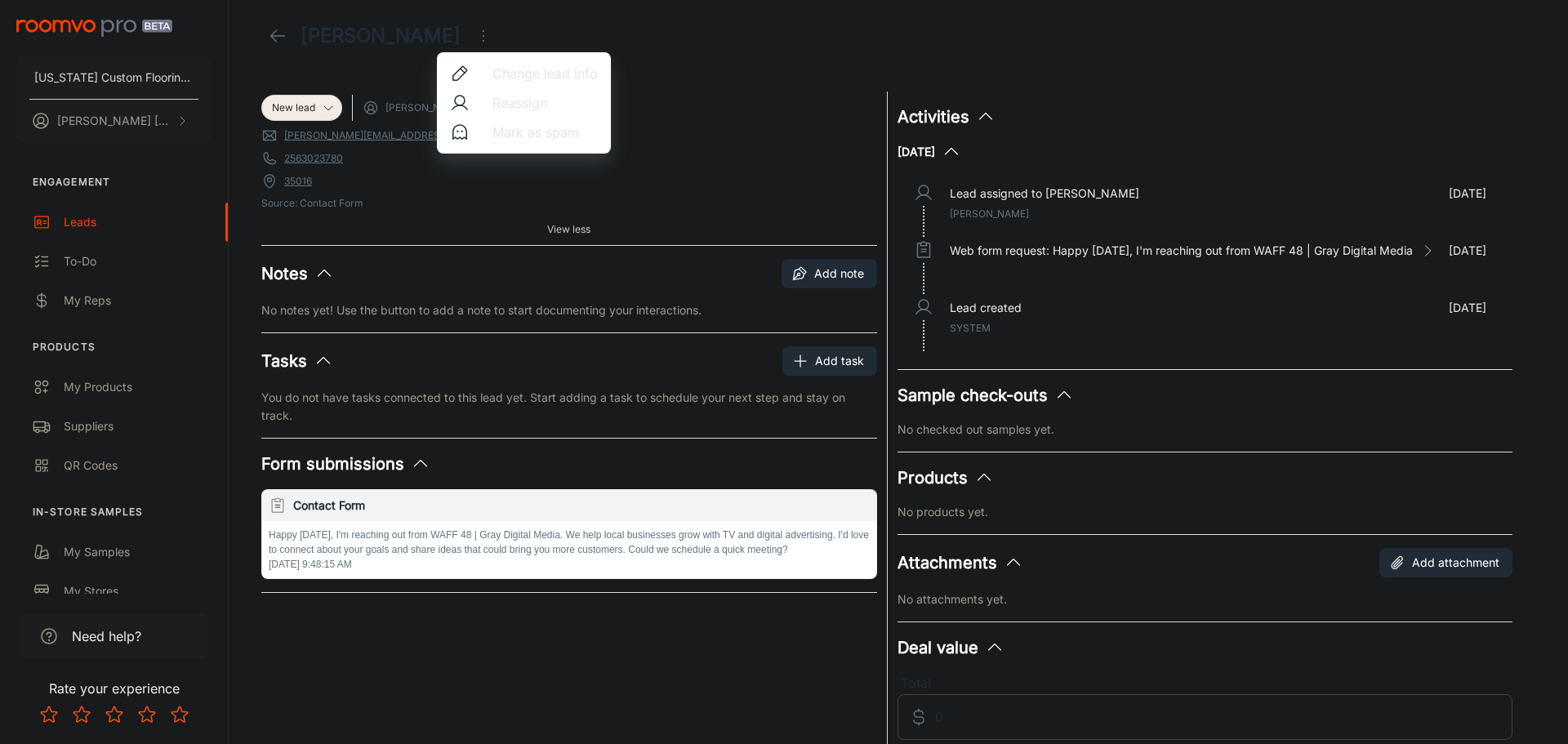
click at [535, 128] on span "Mark as spam" at bounding box center [545, 132] width 105 height 20
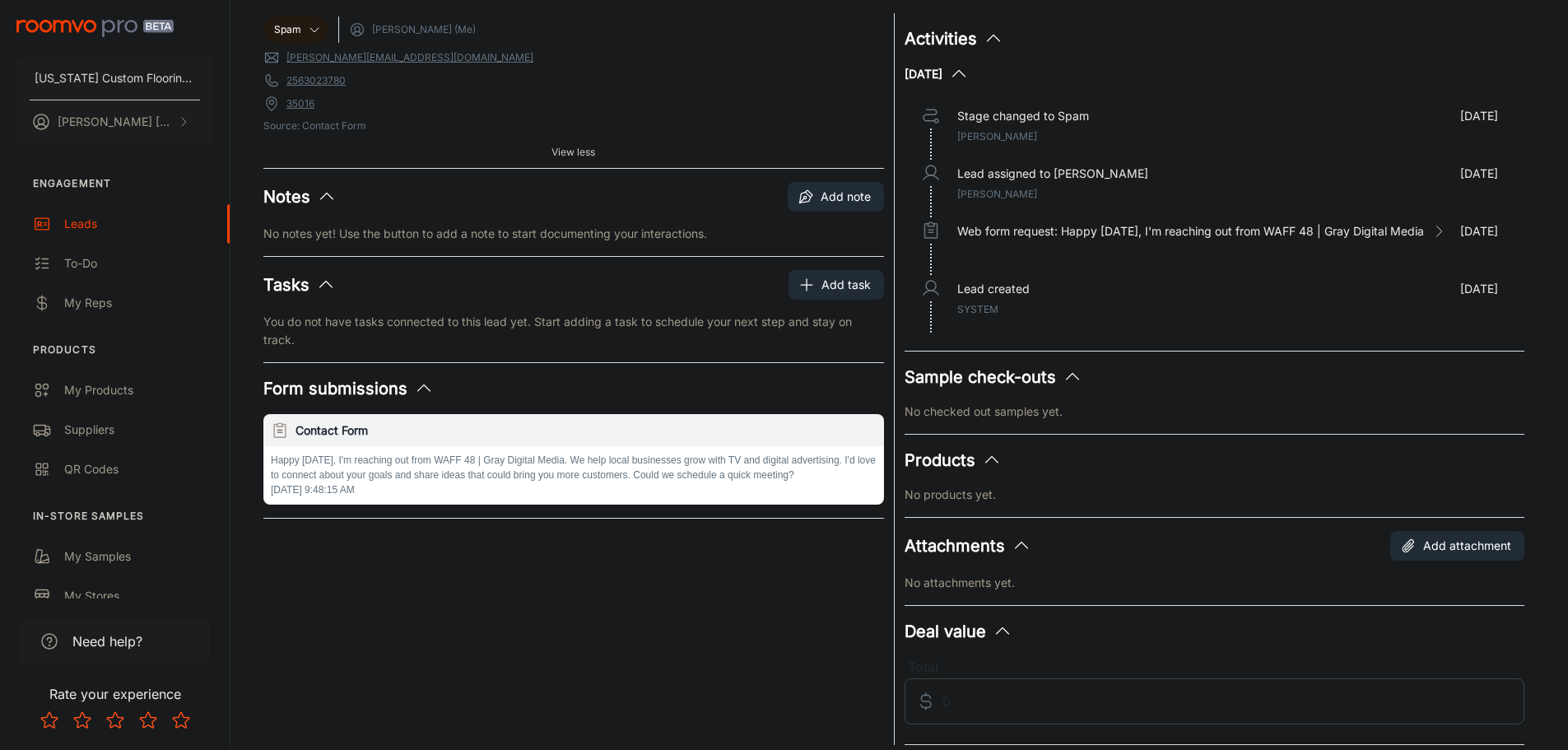
scroll to position [0, 0]
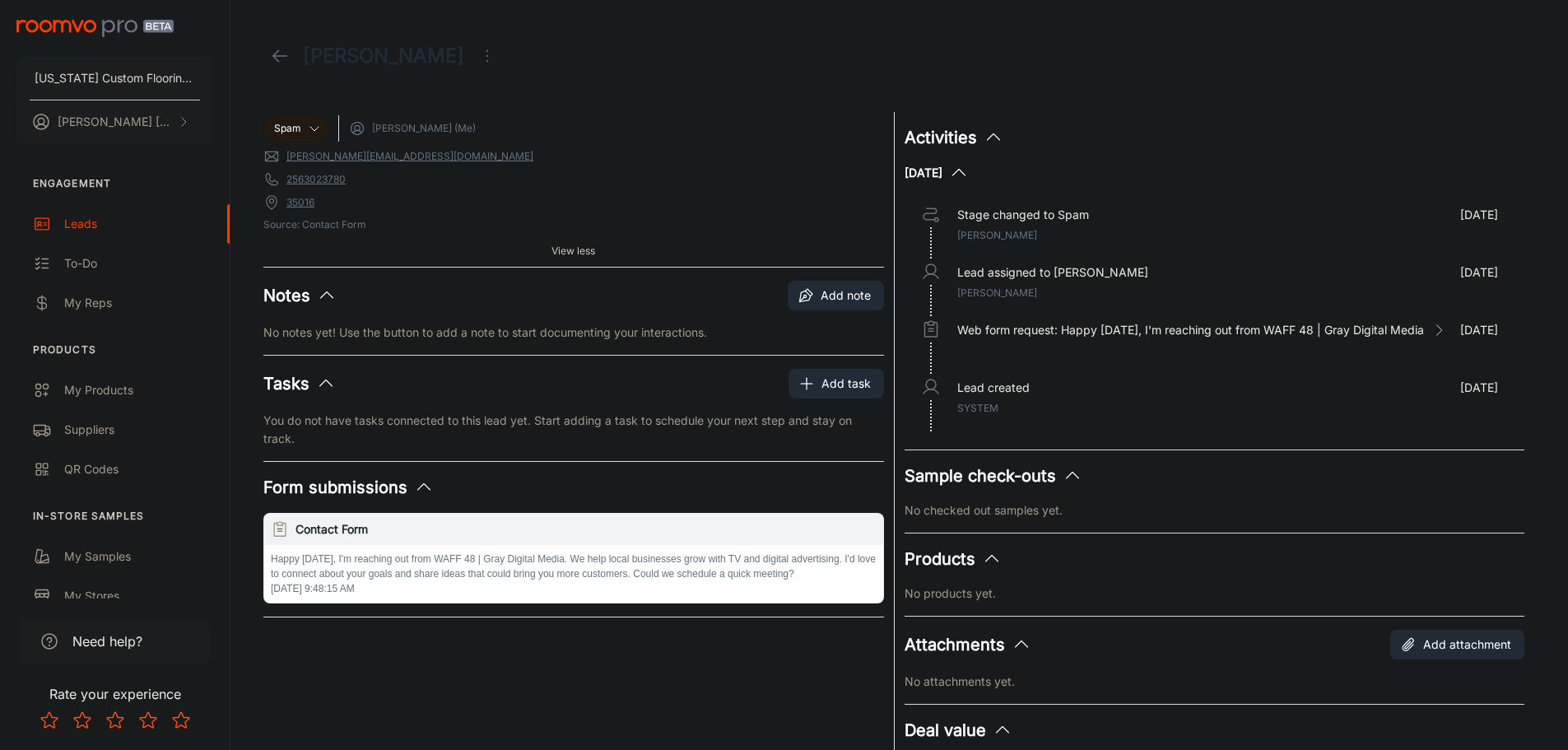
click at [478, 50] on icon "Open menu" at bounding box center [488, 56] width 20 height 20
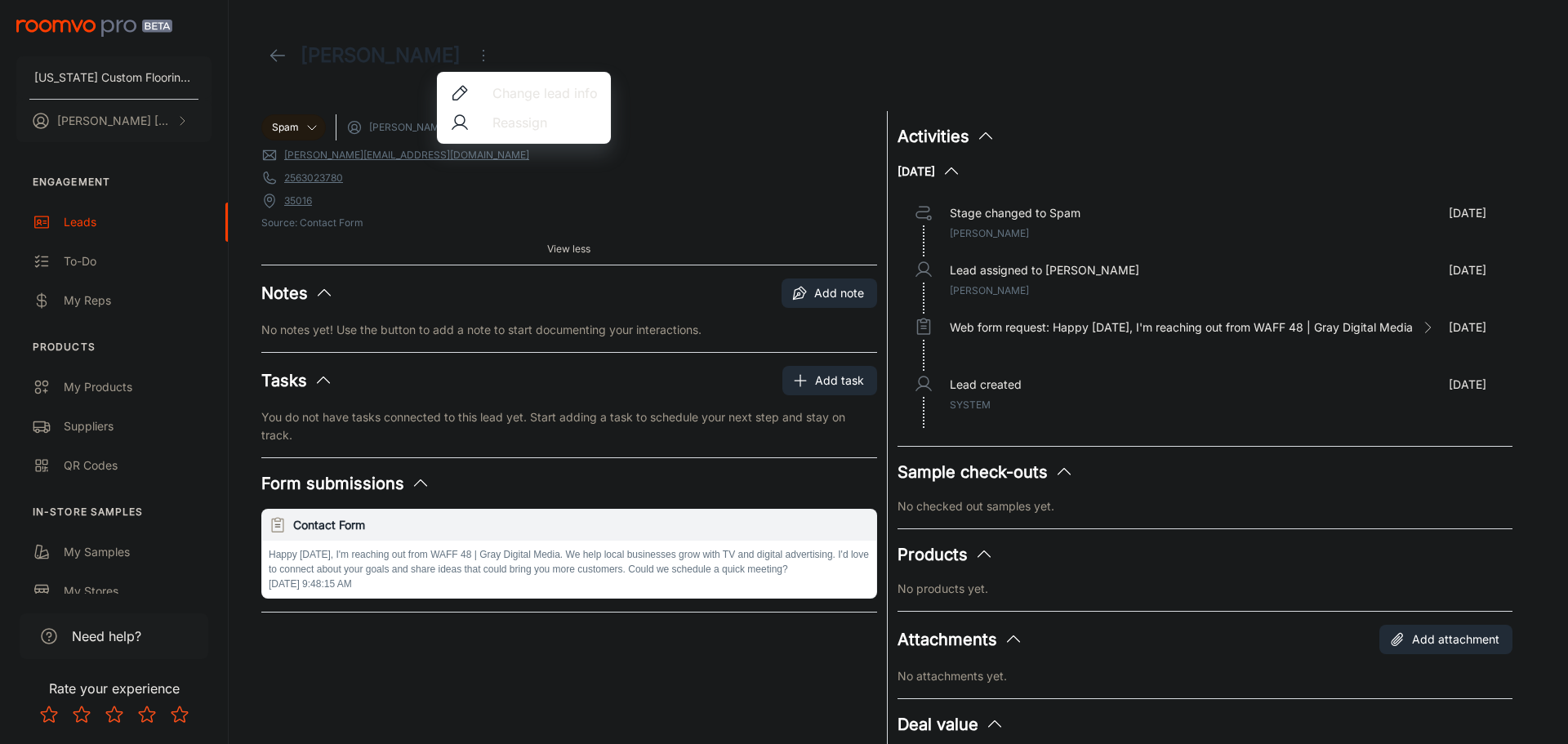
click at [450, 52] on div at bounding box center [784, 372] width 1568 height 744
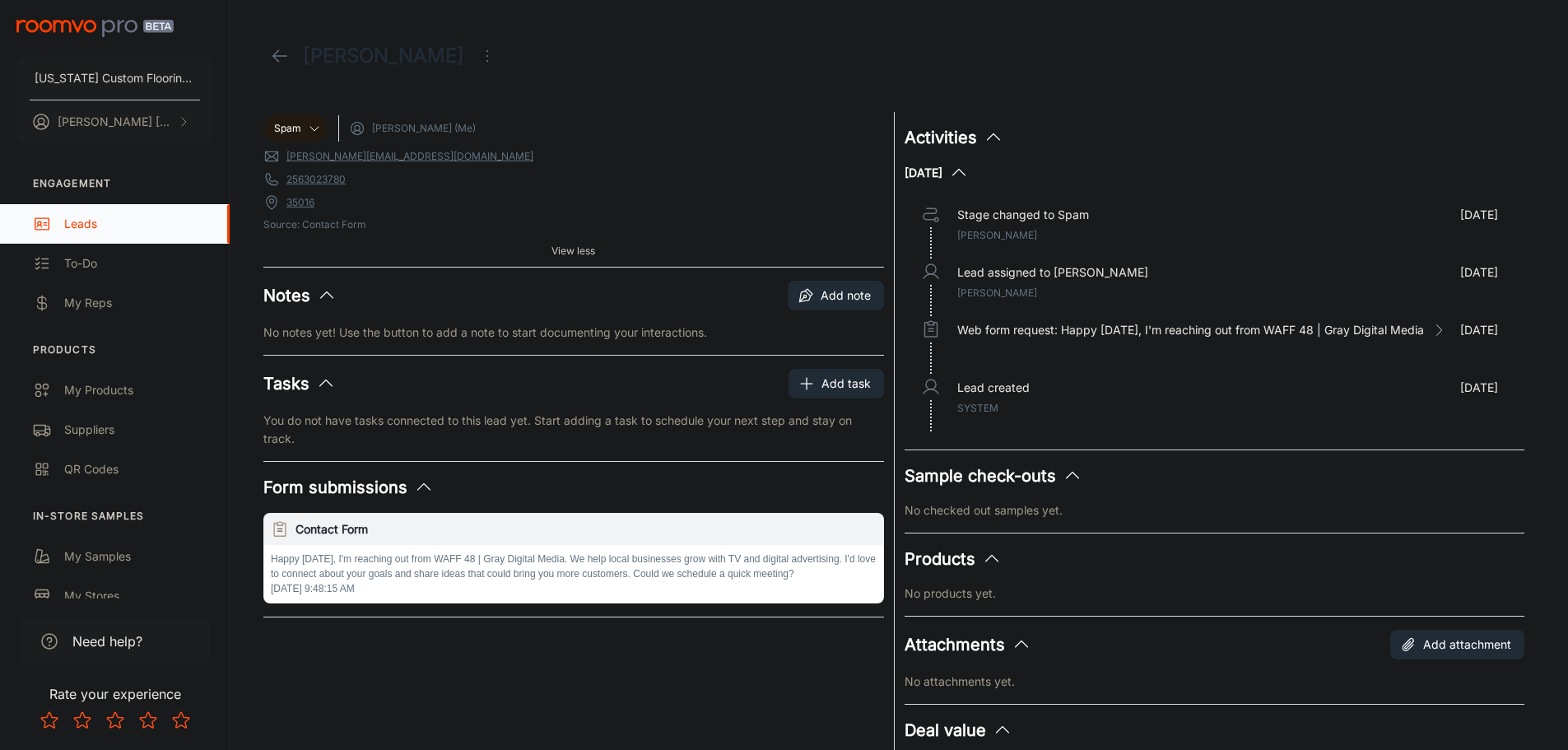
click at [85, 224] on div "Leads" at bounding box center [138, 224] width 149 height 18
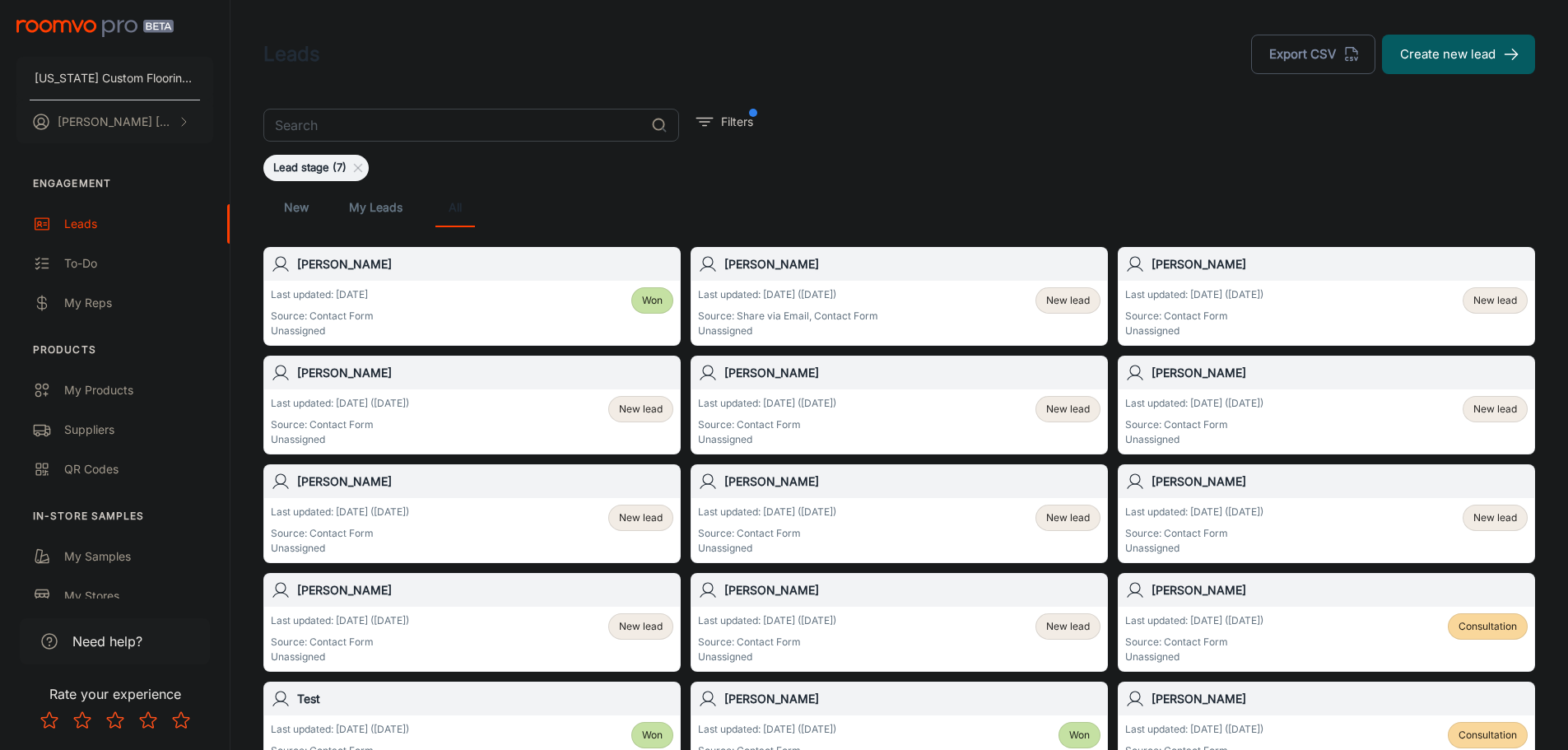
click at [793, 261] on h6 "[PERSON_NAME]" at bounding box center [912, 264] width 376 height 18
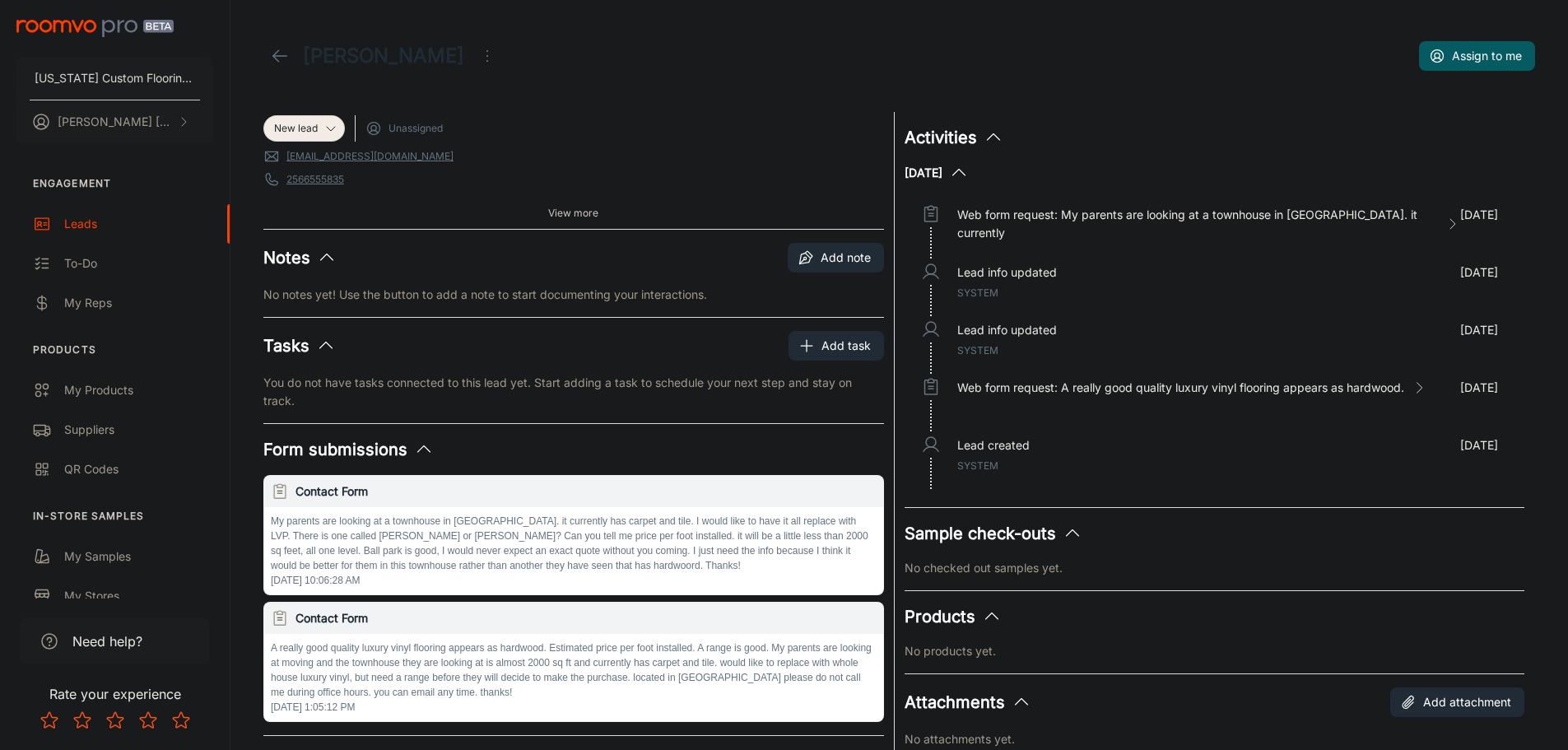
click at [585, 215] on span "View more" at bounding box center [573, 213] width 50 height 14
click at [493, 52] on icon "Open menu" at bounding box center [488, 56] width 20 height 20
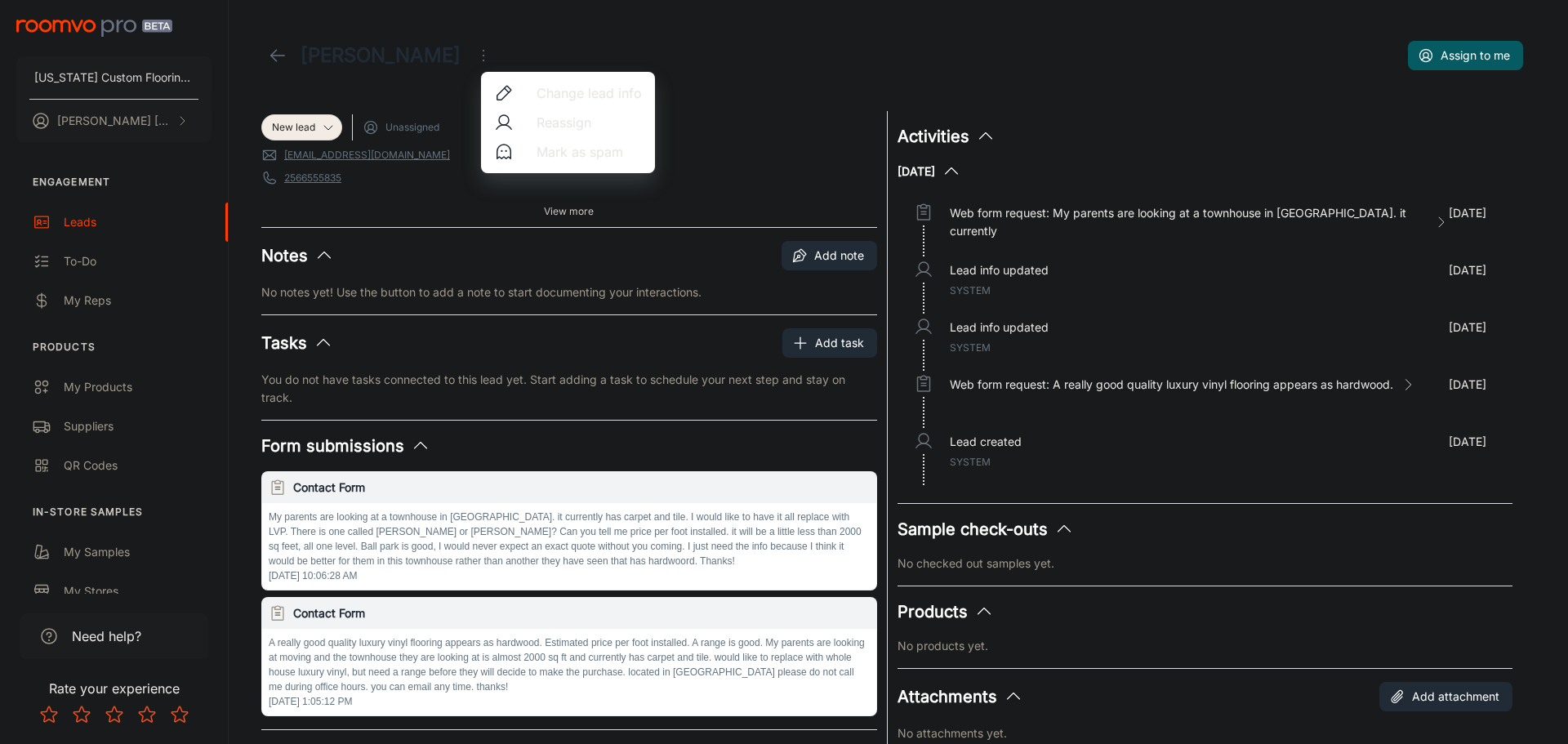
click at [567, 121] on span "Reassign" at bounding box center [589, 123] width 105 height 20
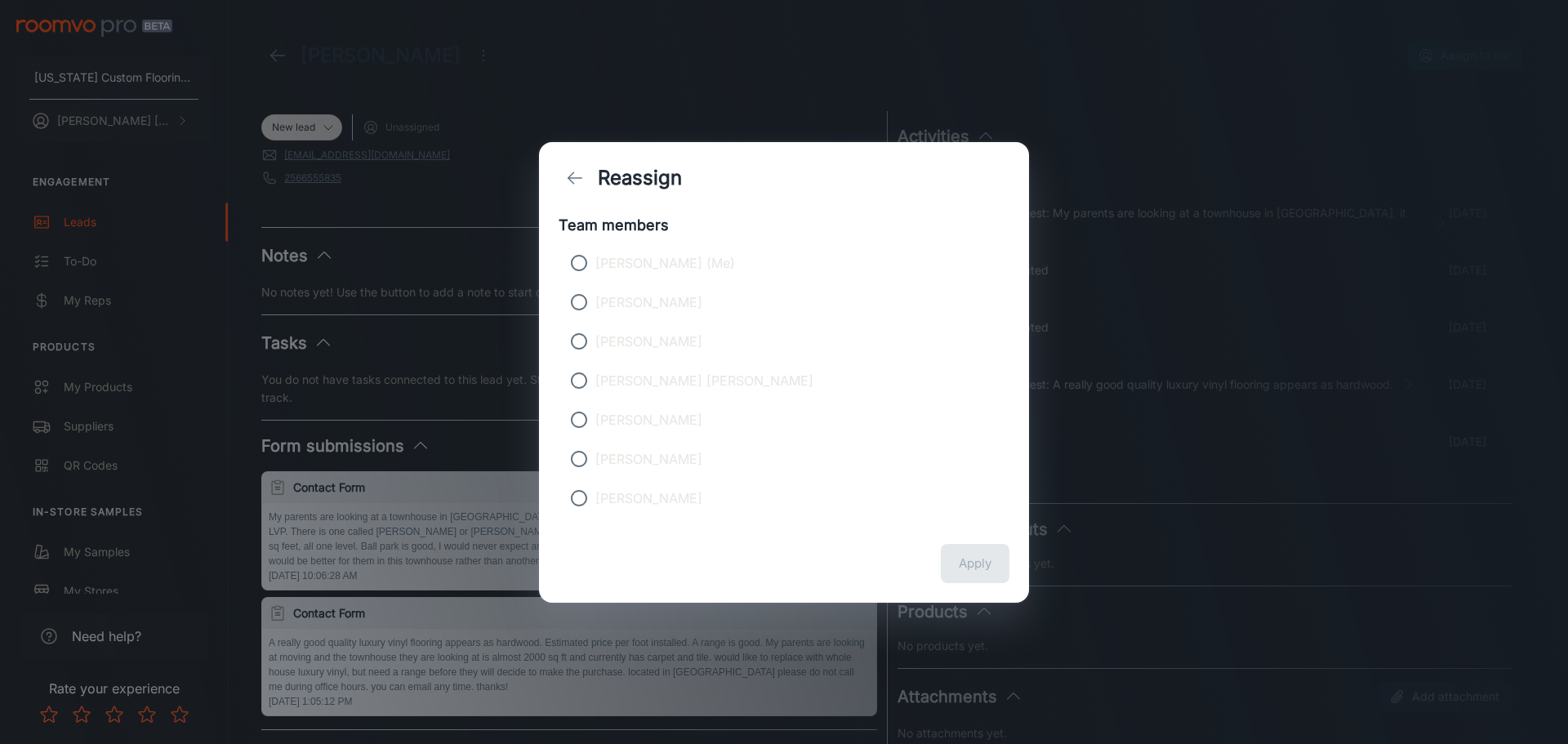
click at [607, 306] on p "[PERSON_NAME]" at bounding box center [649, 302] width 107 height 20
click at [595, 306] on input "[PERSON_NAME]" at bounding box center [578, 302] width 33 height 33
radio input "true"
click at [971, 572] on button "Apply" at bounding box center [974, 563] width 69 height 39
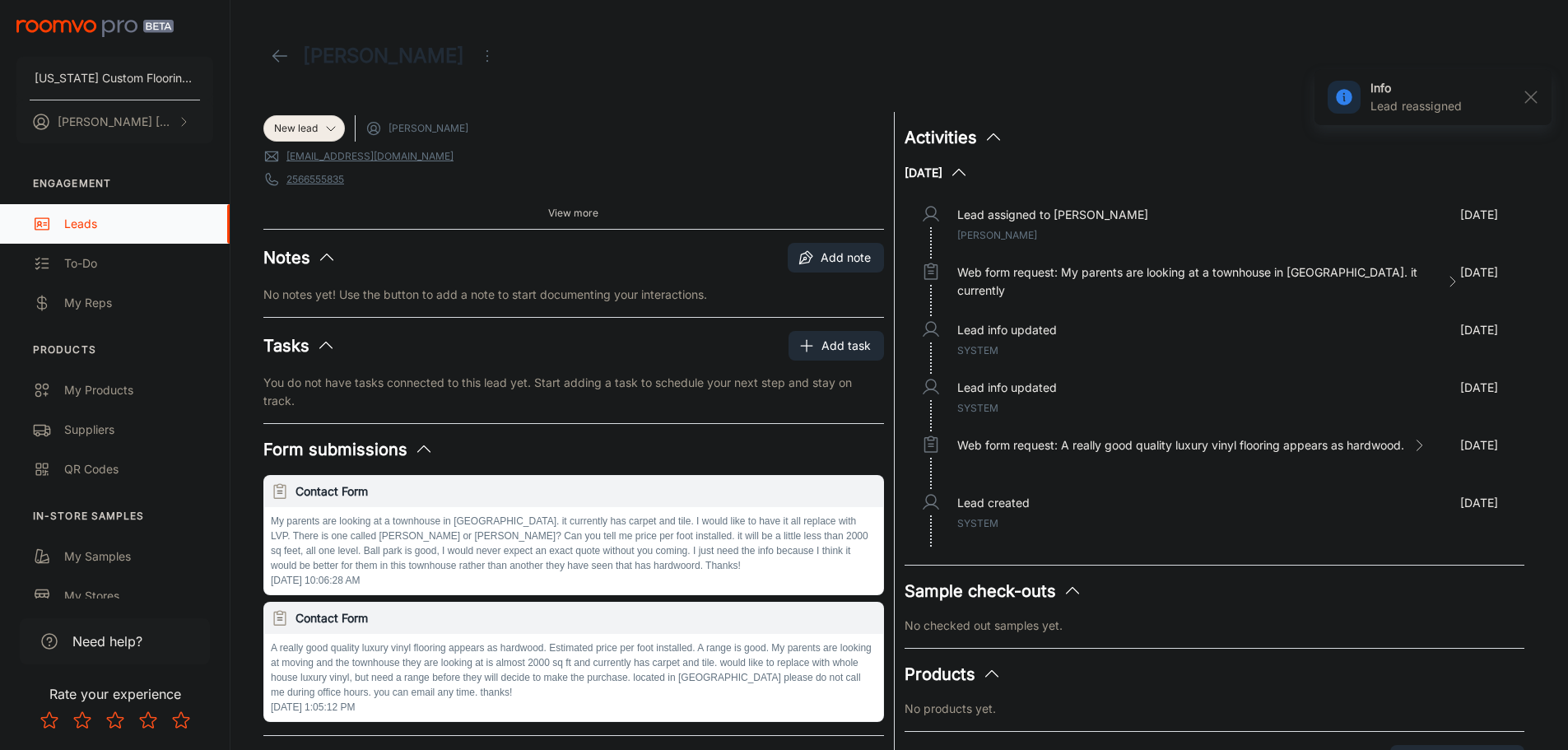
click at [87, 218] on div "Leads" at bounding box center [138, 224] width 149 height 18
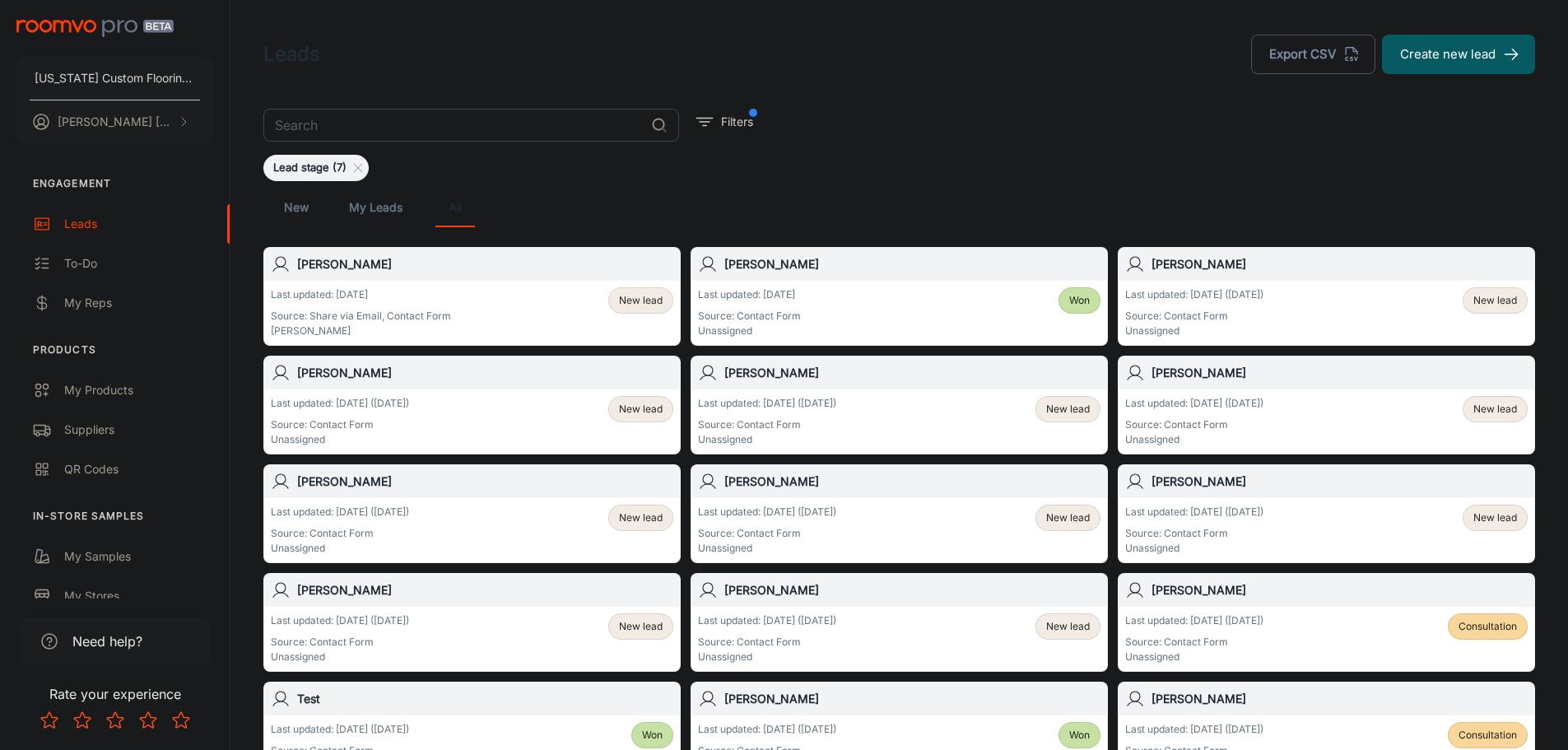
click at [1208, 268] on h6 "[PERSON_NAME]" at bounding box center [1339, 264] width 376 height 18
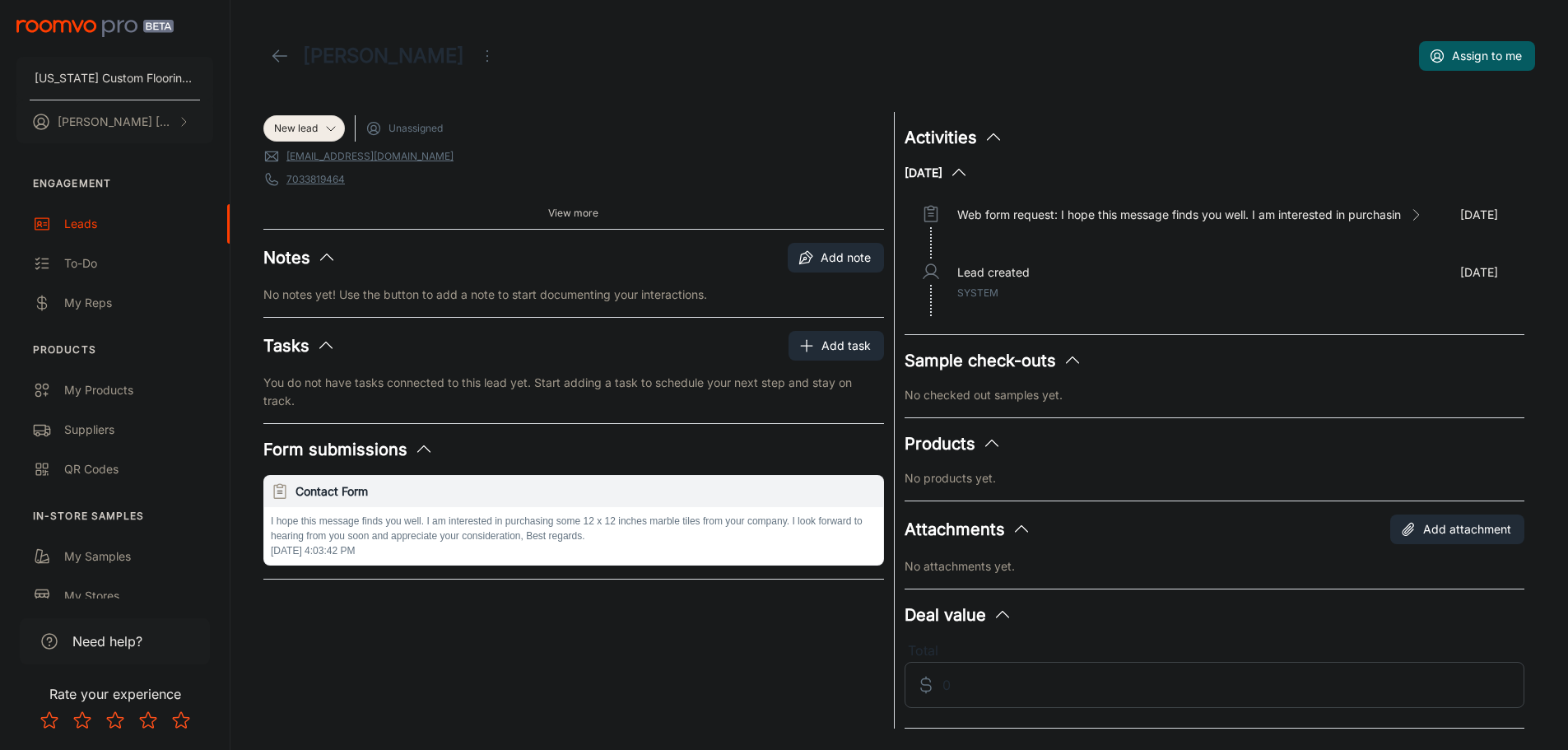
click at [478, 52] on icon "Open menu" at bounding box center [488, 56] width 20 height 20
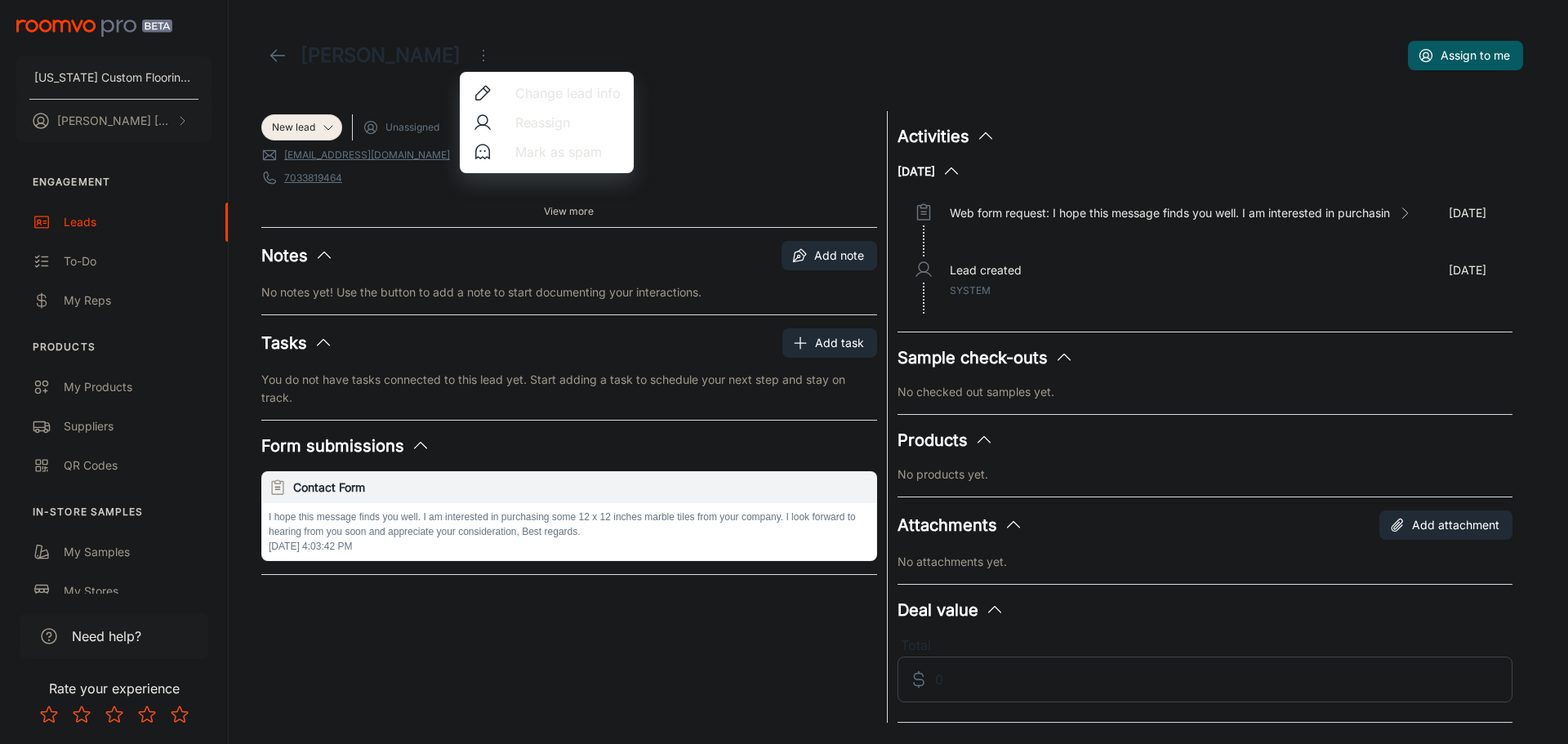
click at [565, 118] on span "Reassign" at bounding box center [568, 123] width 105 height 20
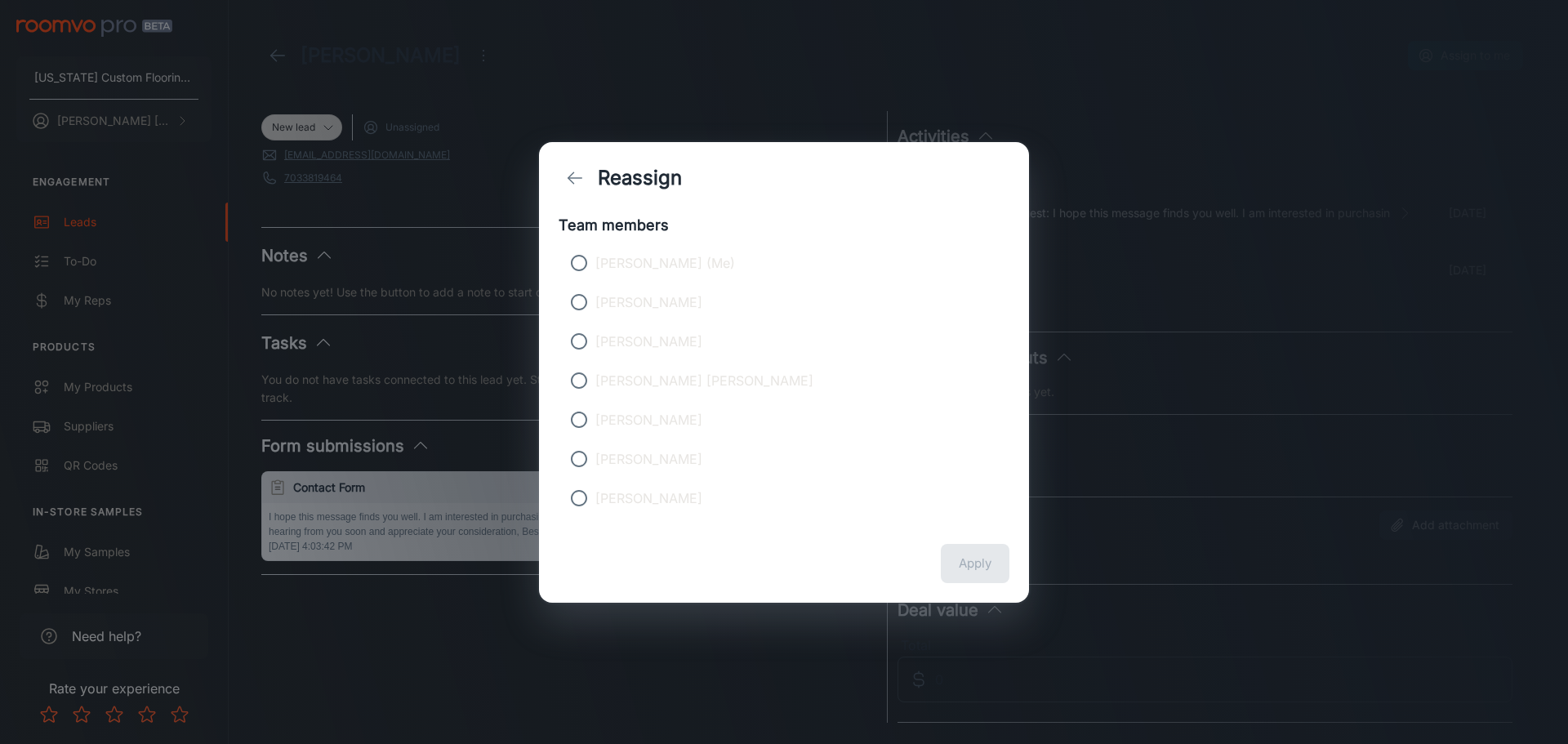
click at [611, 306] on p "[PERSON_NAME]" at bounding box center [649, 302] width 107 height 20
click at [595, 306] on input "[PERSON_NAME]" at bounding box center [578, 302] width 33 height 33
radio input "true"
click at [960, 558] on button "Apply" at bounding box center [974, 563] width 69 height 39
